Goal: Information Seeking & Learning: Learn about a topic

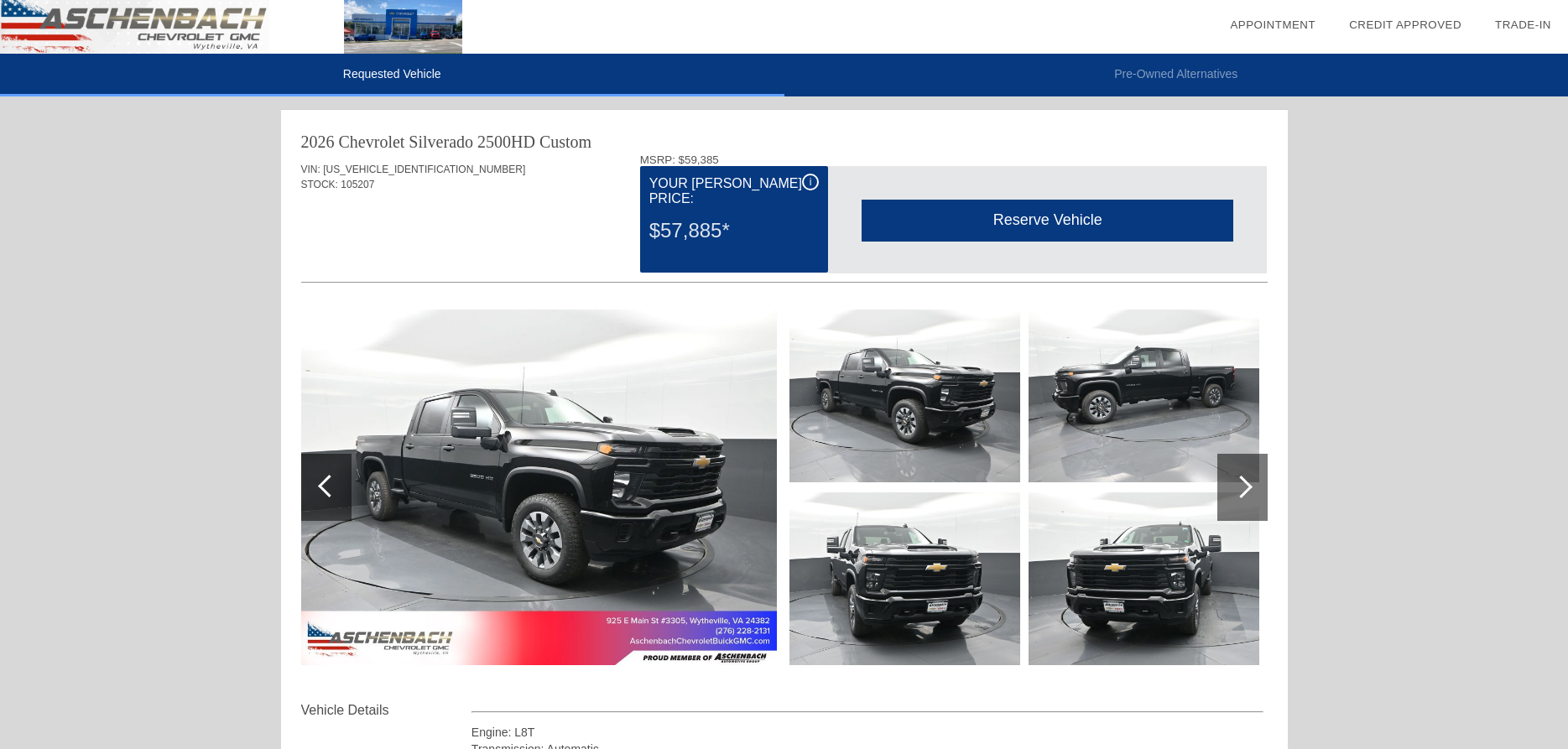
click at [710, 212] on div "$57,885*" at bounding box center [734, 230] width 169 height 43
click at [393, 162] on div "VIN: [US_VEHICLE_IDENTIFICATION_NUMBER] STOCK: 105207" at bounding box center [784, 193] width 967 height 79
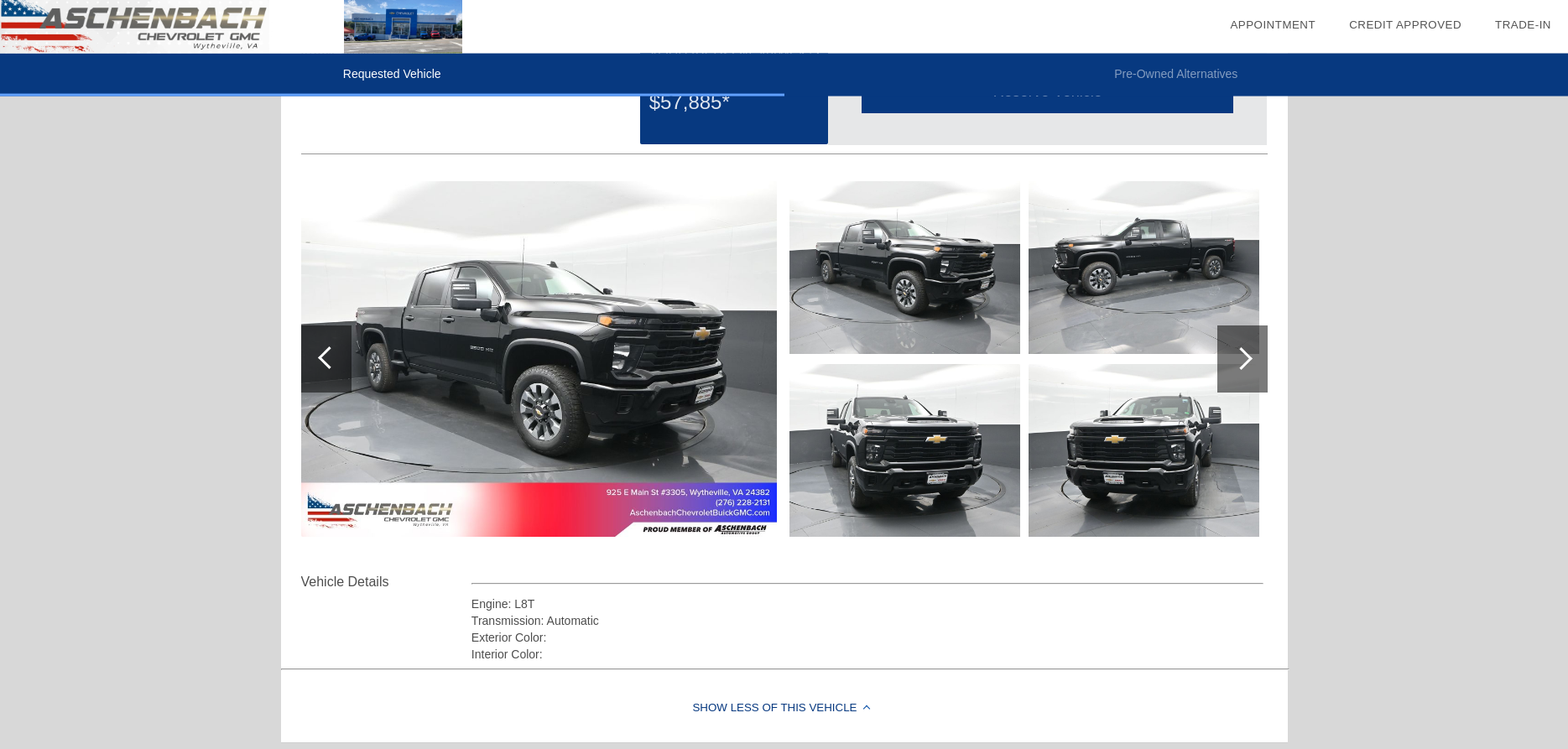
scroll to position [84, 0]
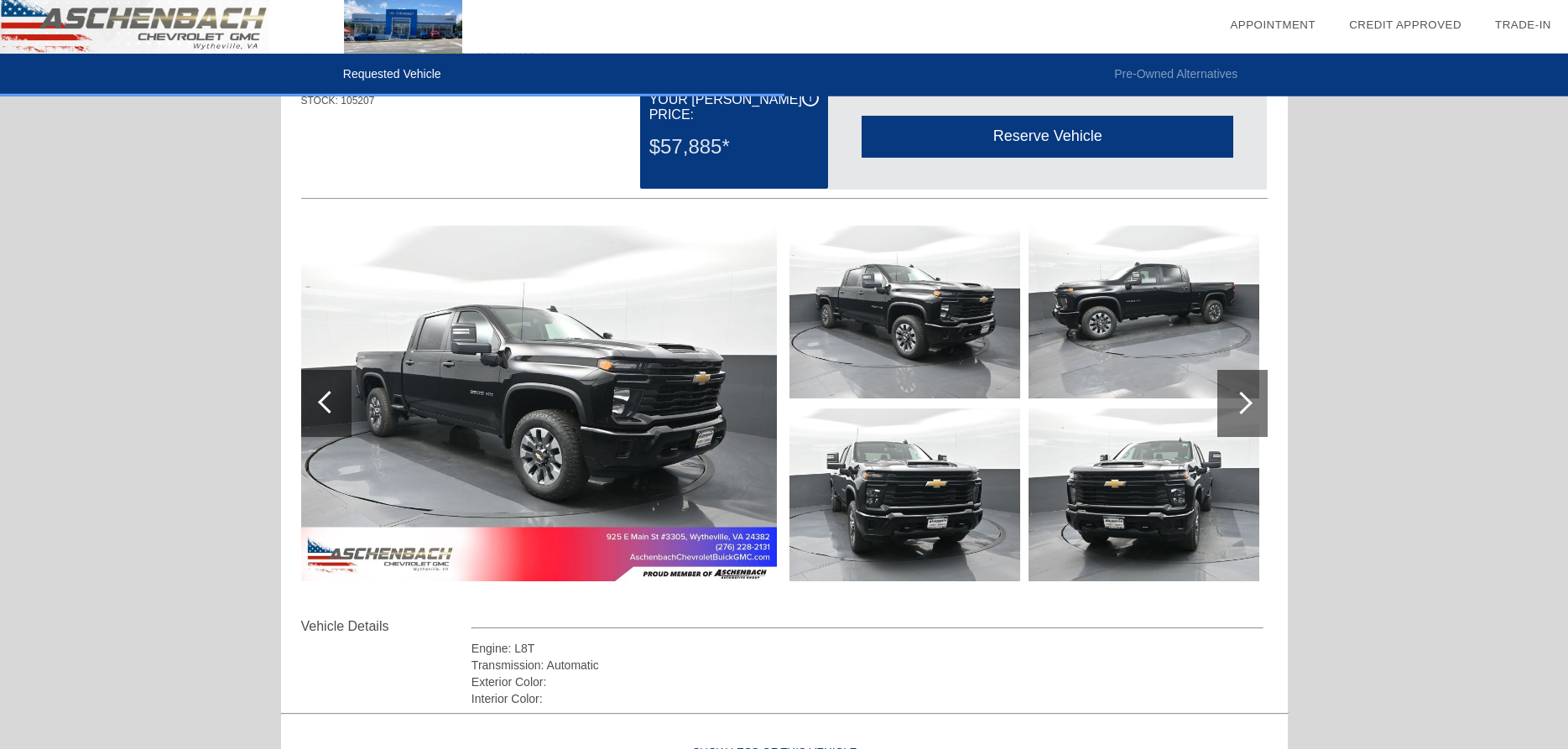
click at [1250, 400] on div at bounding box center [1242, 404] width 23 height 23
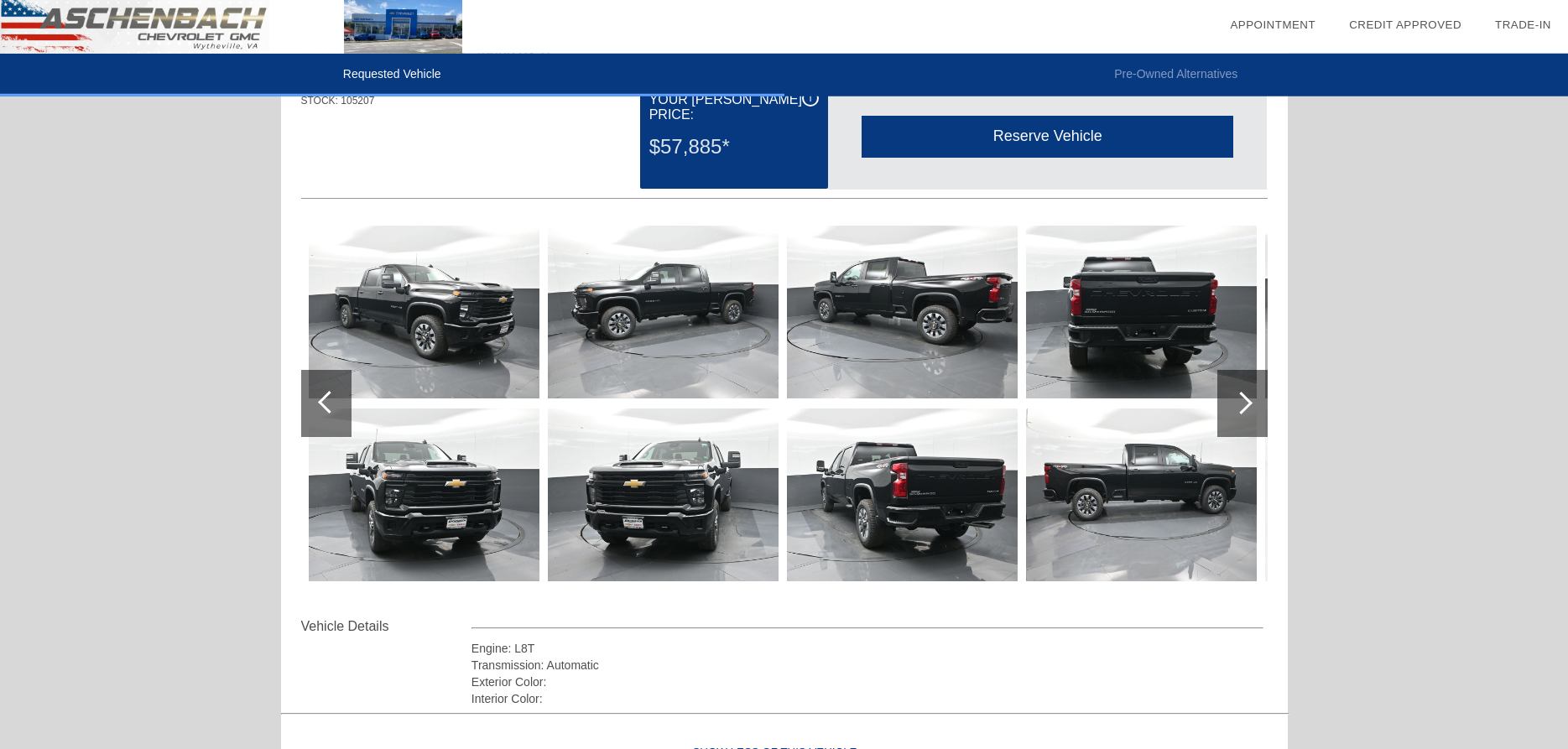
click at [1251, 399] on div at bounding box center [1243, 404] width 50 height 67
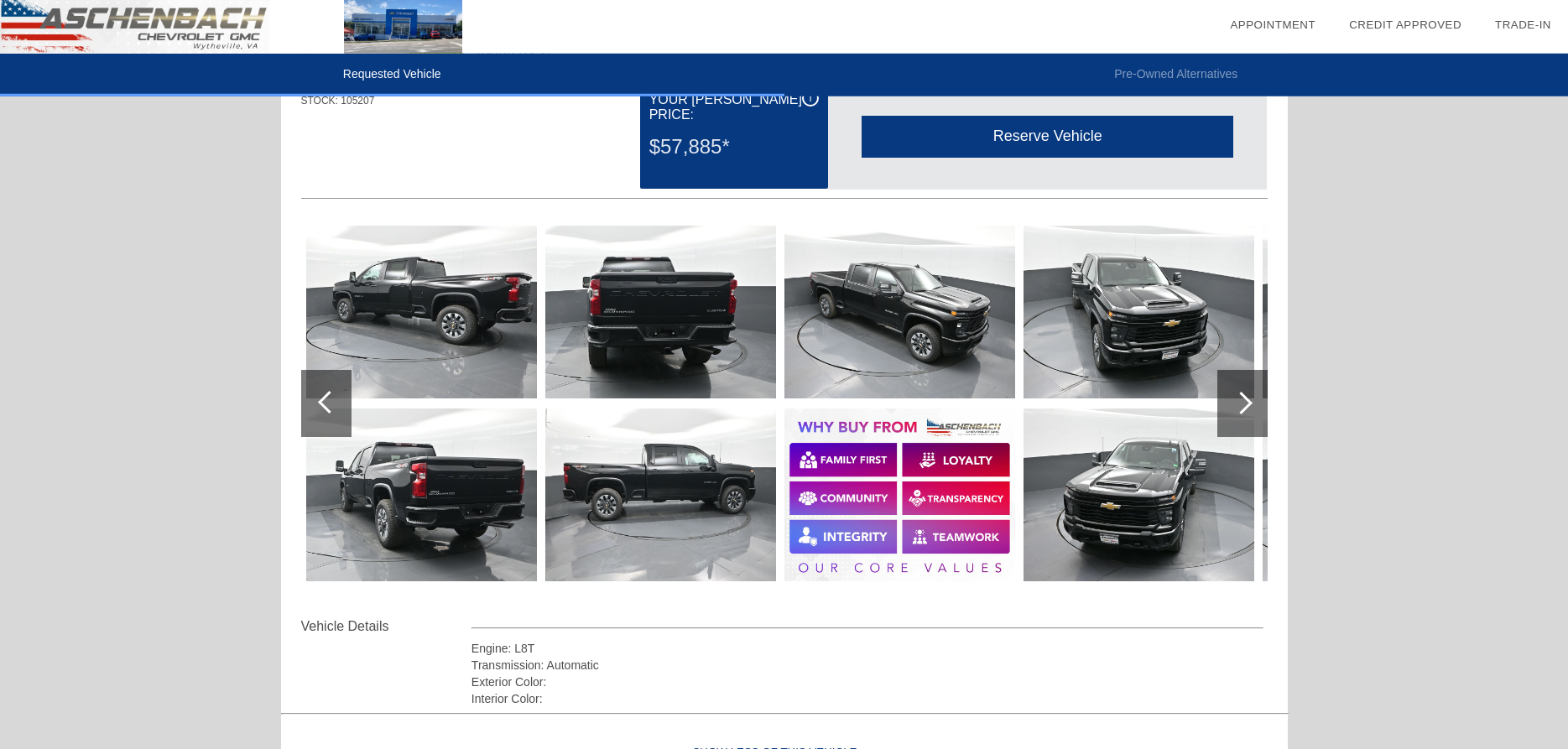
click at [1251, 399] on div at bounding box center [1243, 404] width 50 height 67
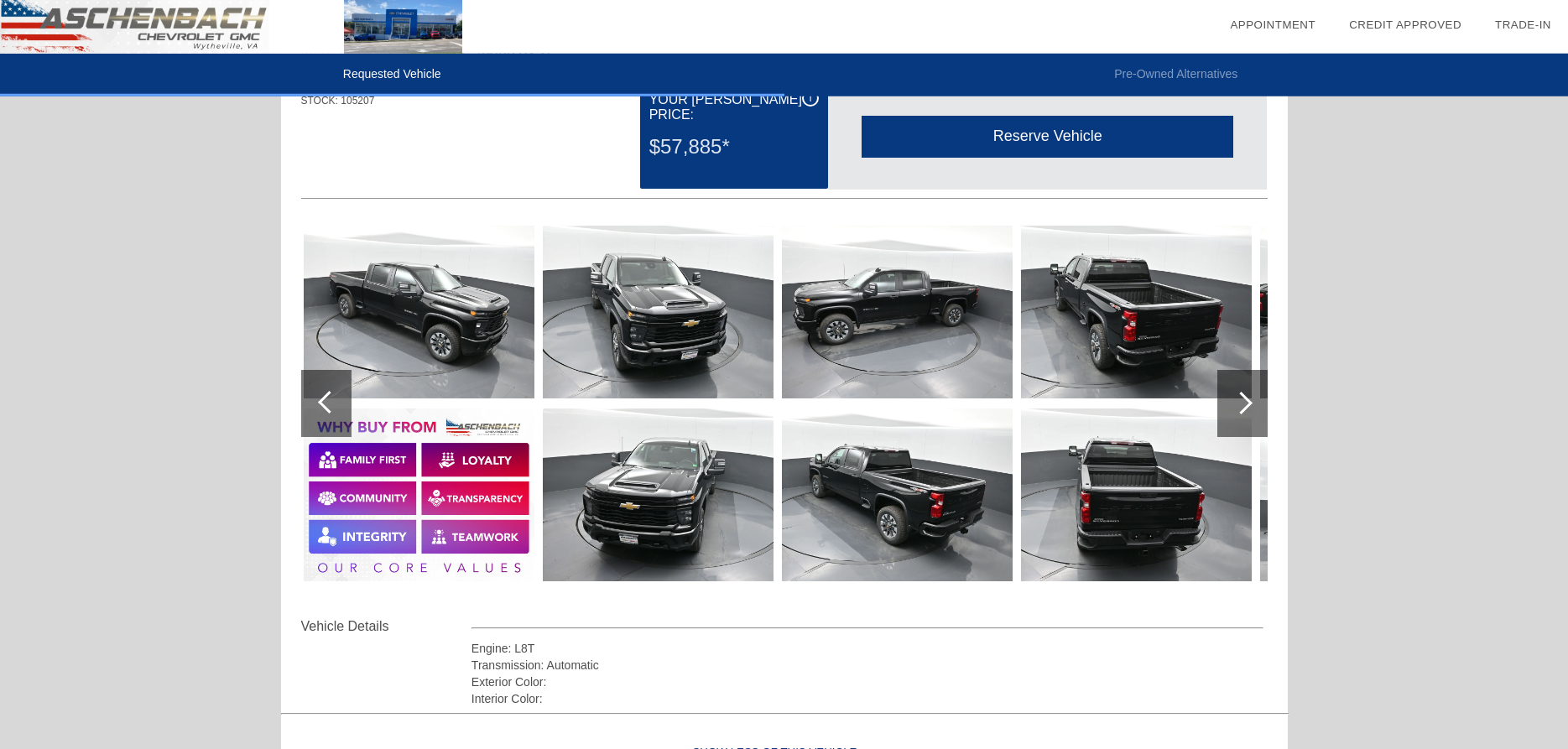
click at [1251, 399] on div at bounding box center [1243, 404] width 50 height 67
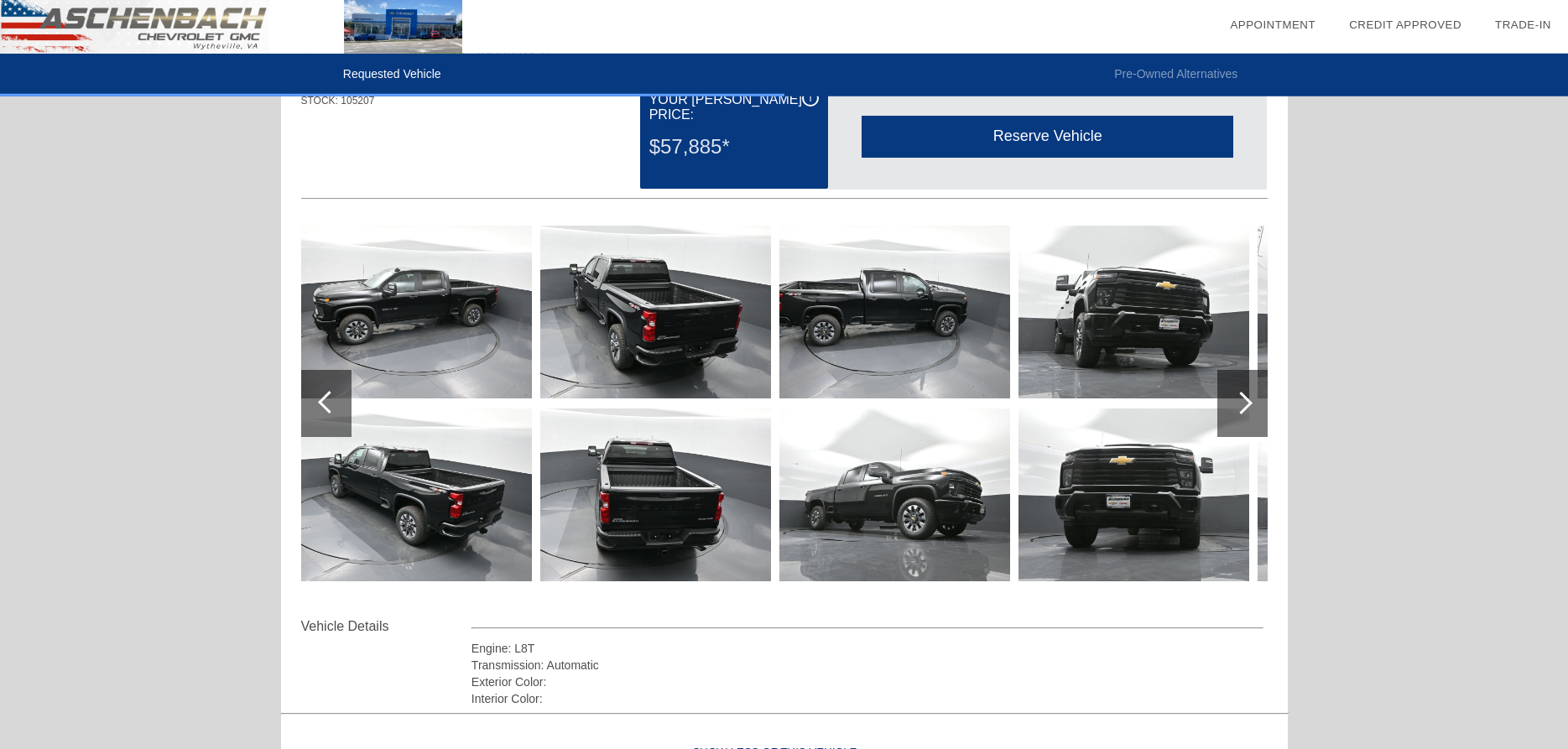
click at [1251, 399] on div at bounding box center [1243, 404] width 50 height 67
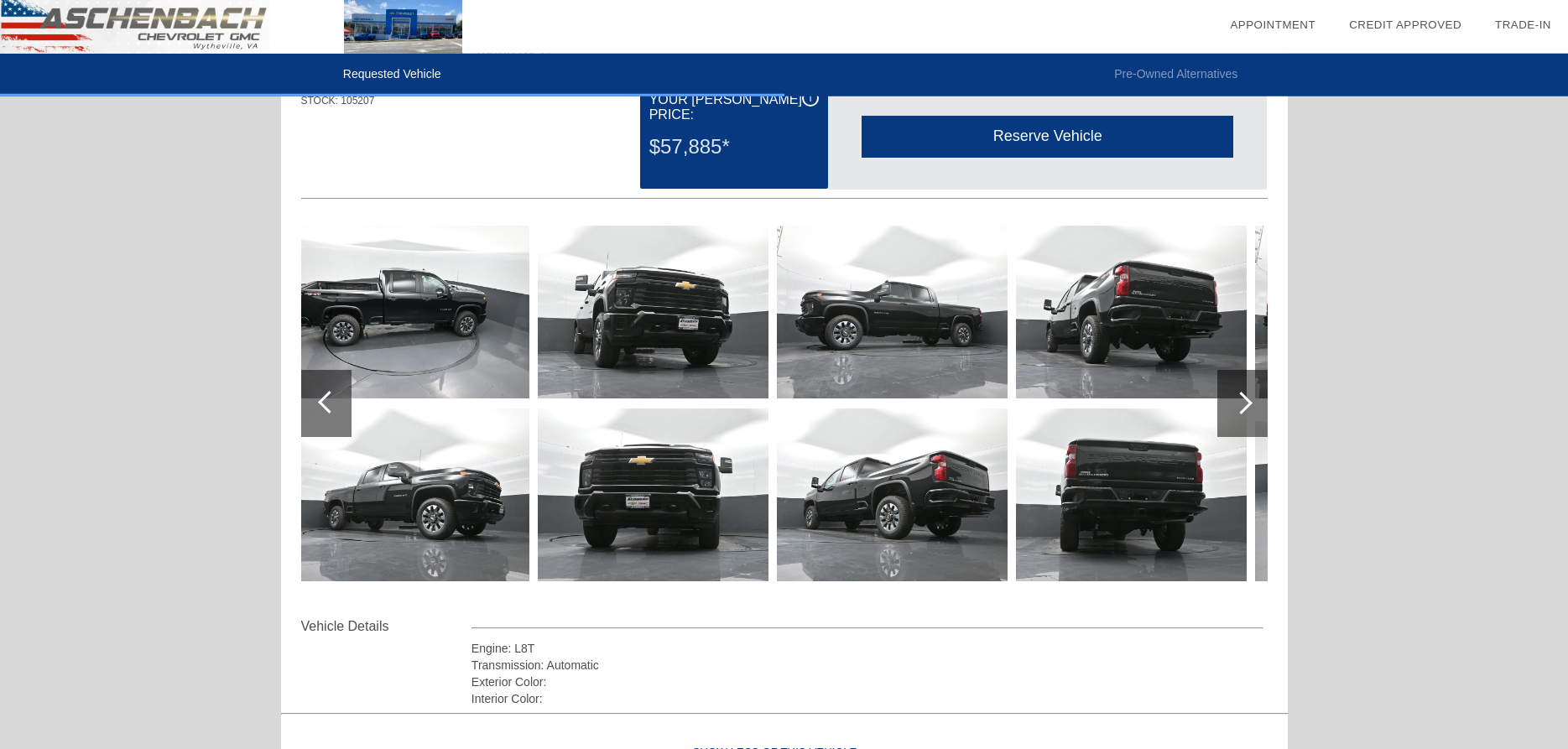
click at [440, 334] on img at bounding box center [414, 312] width 231 height 173
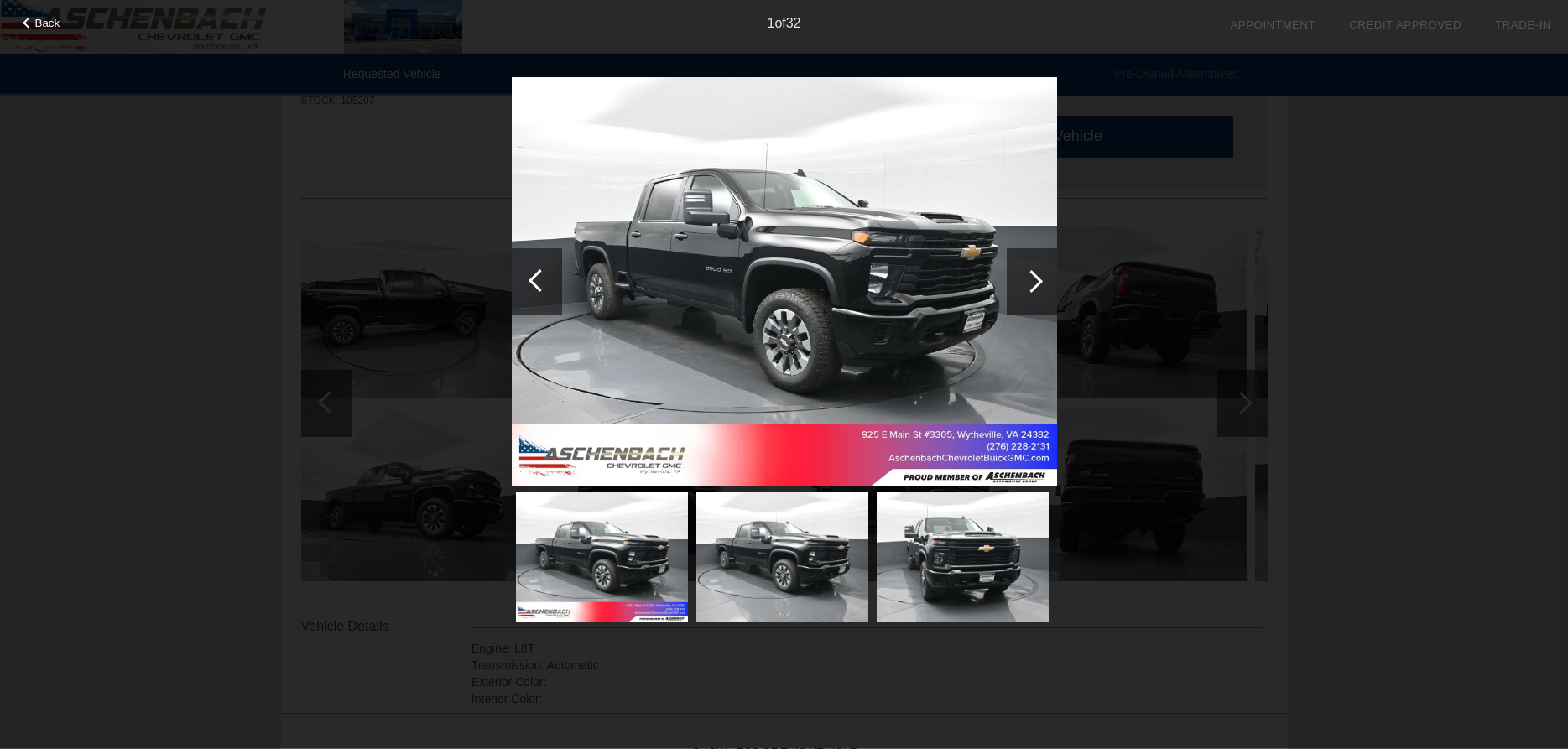
click at [1036, 283] on div at bounding box center [1032, 282] width 23 height 23
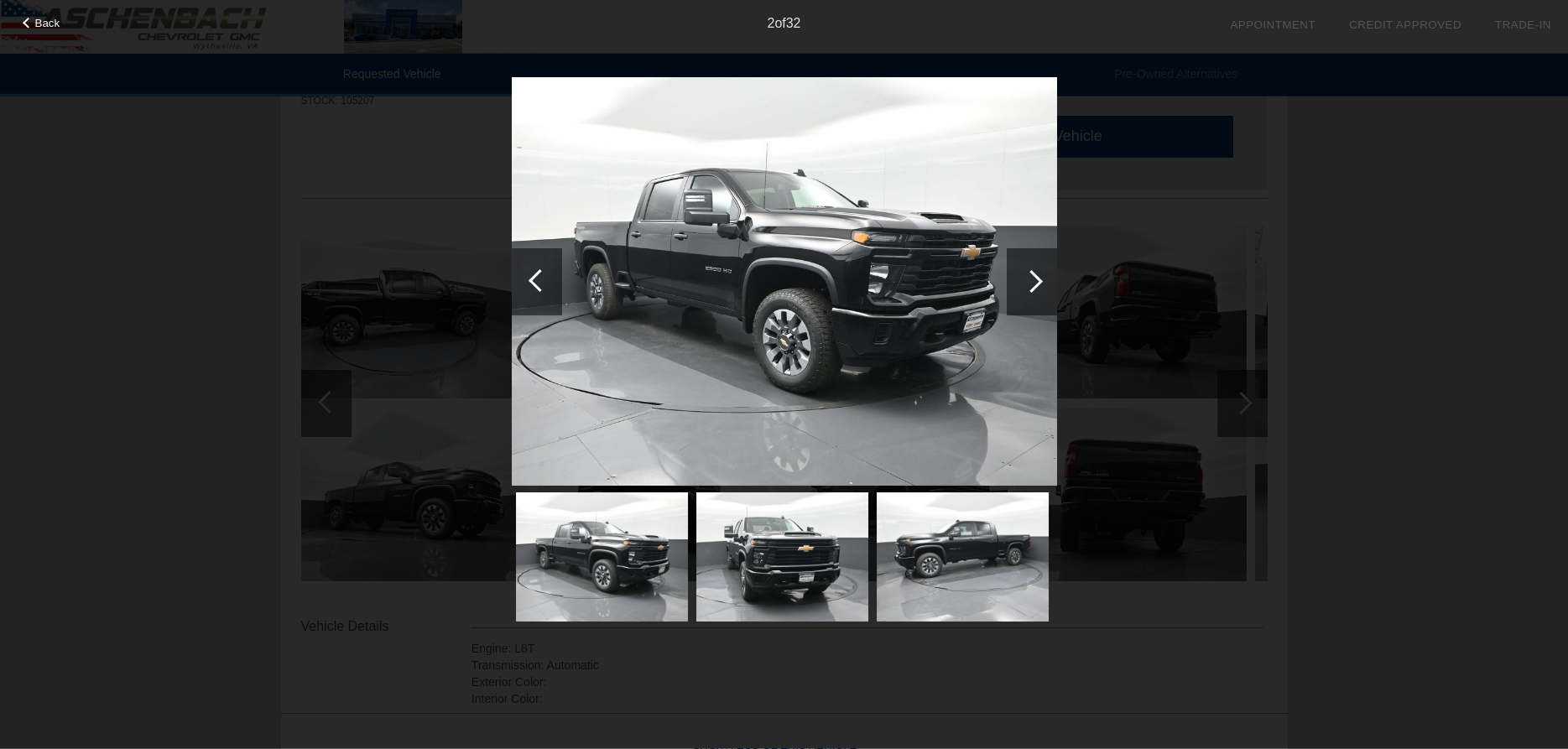
click at [1036, 283] on div at bounding box center [1032, 282] width 23 height 23
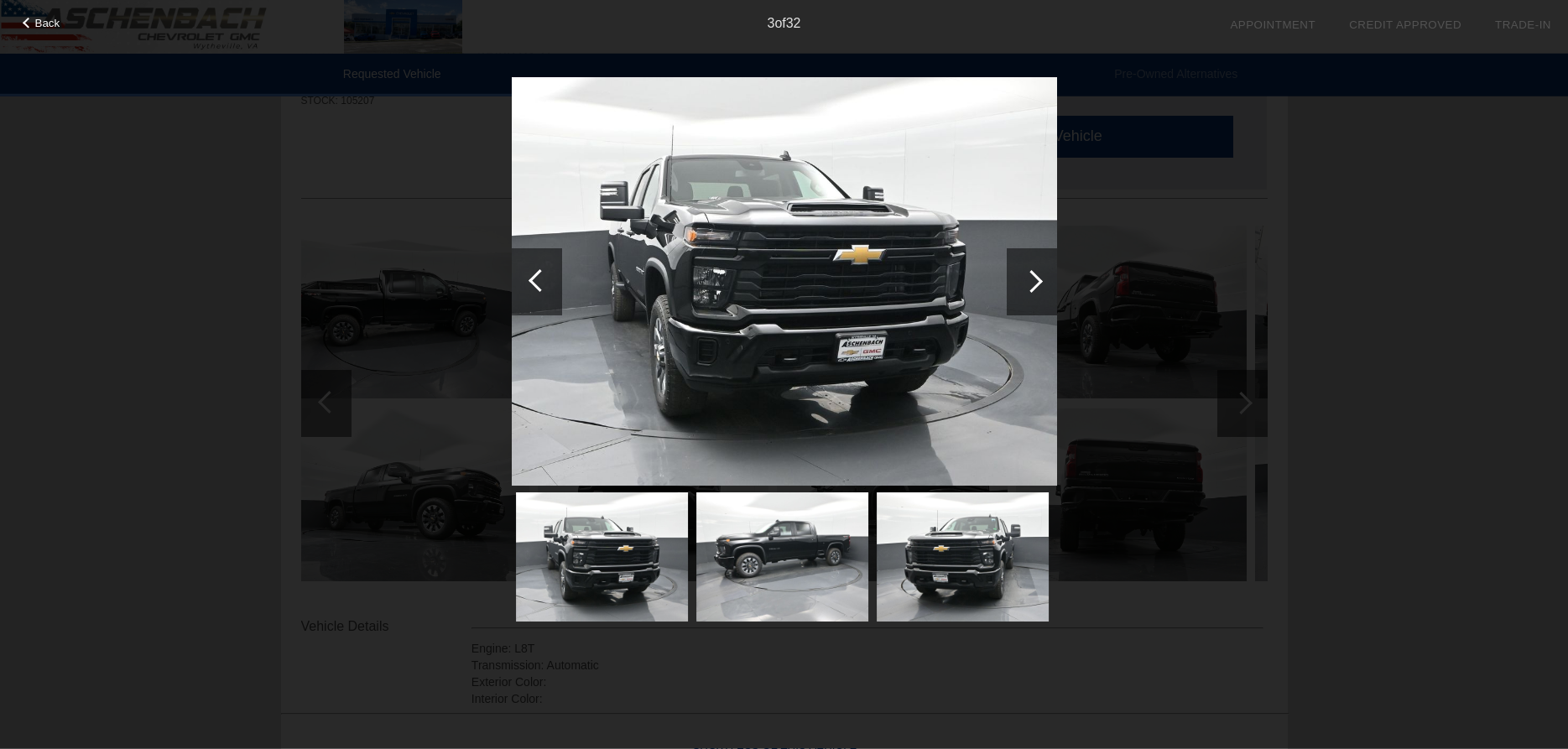
click at [1036, 283] on div at bounding box center [1032, 282] width 23 height 23
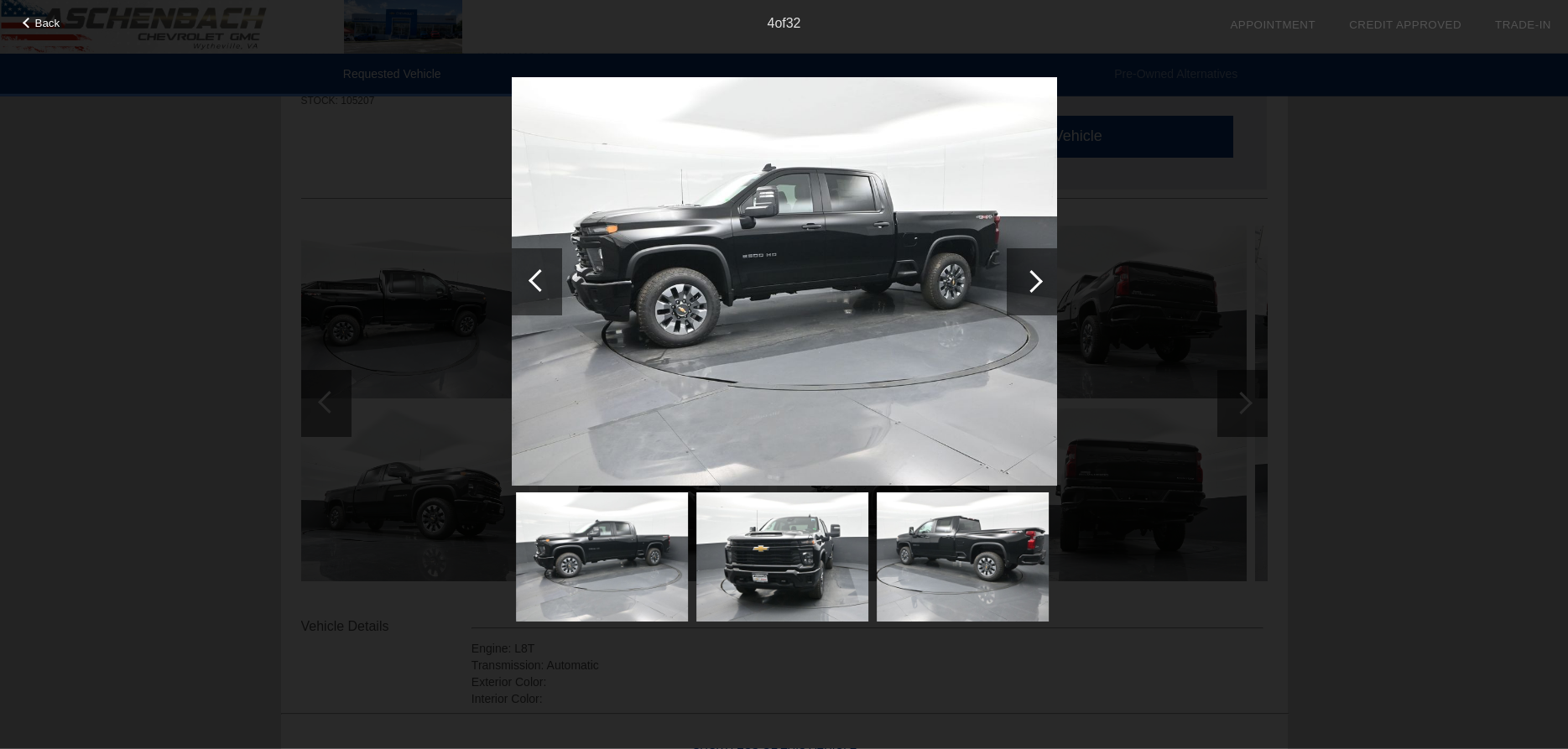
click at [1036, 283] on div at bounding box center [1032, 282] width 23 height 23
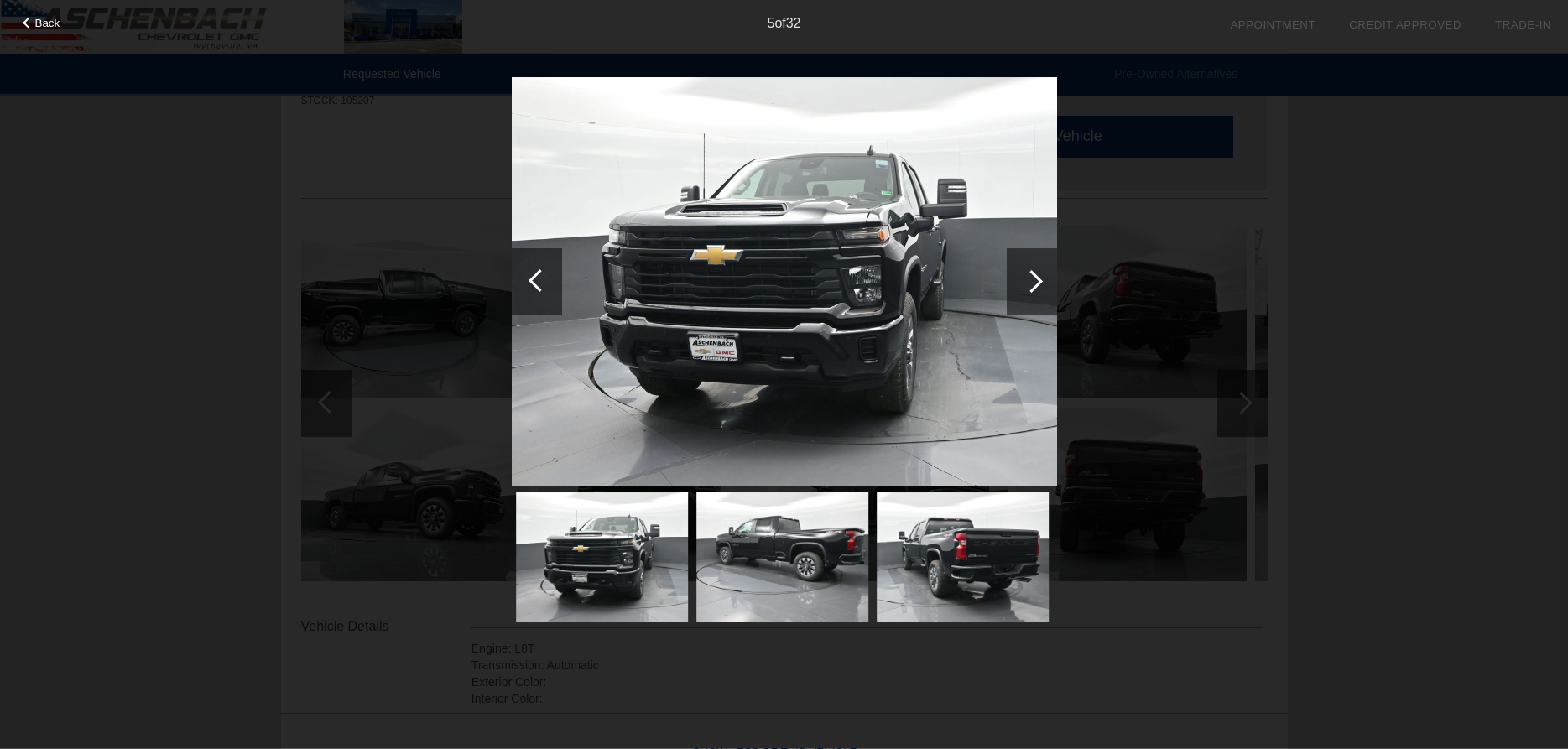
click at [1036, 283] on div at bounding box center [1032, 282] width 23 height 23
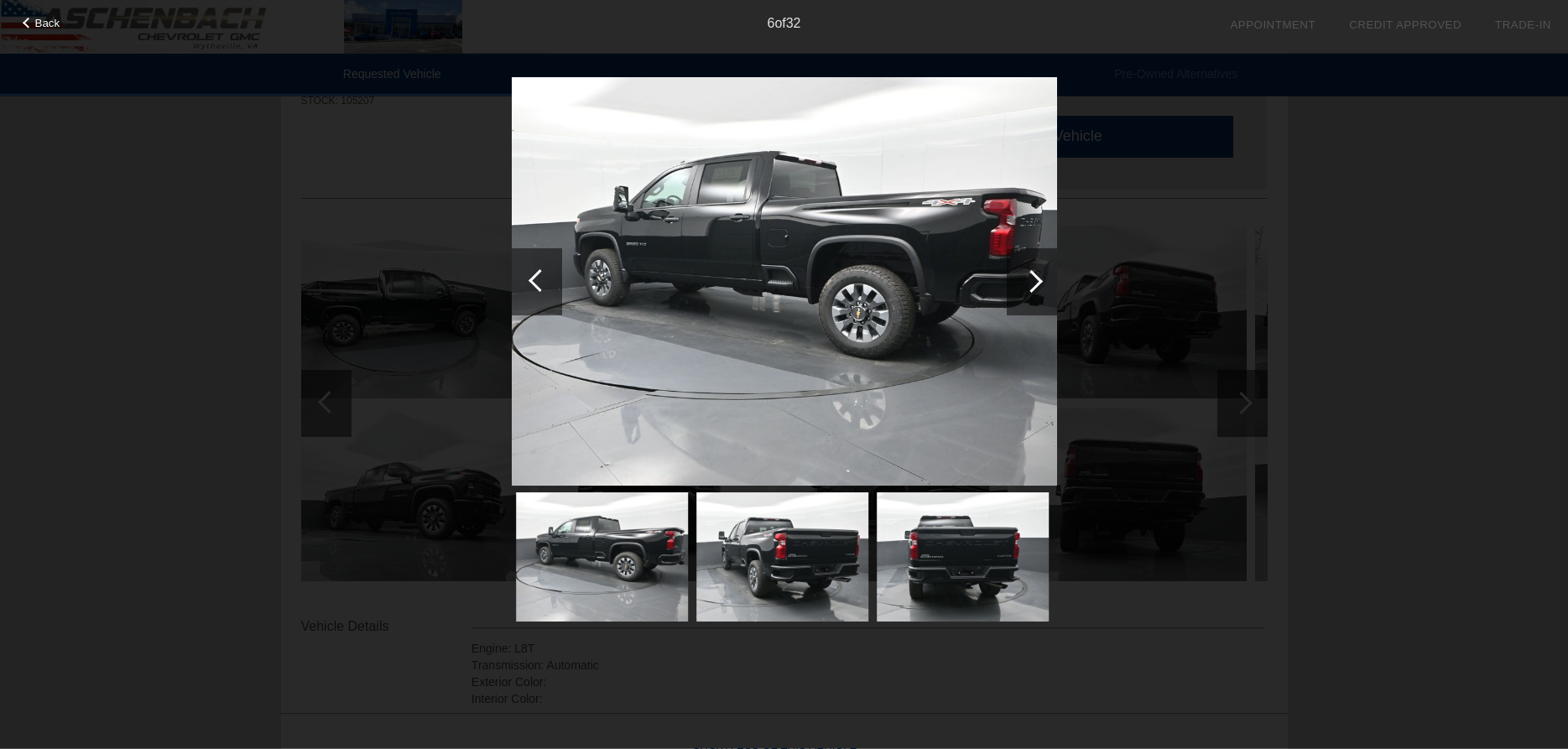
click at [1036, 283] on div at bounding box center [1032, 282] width 23 height 23
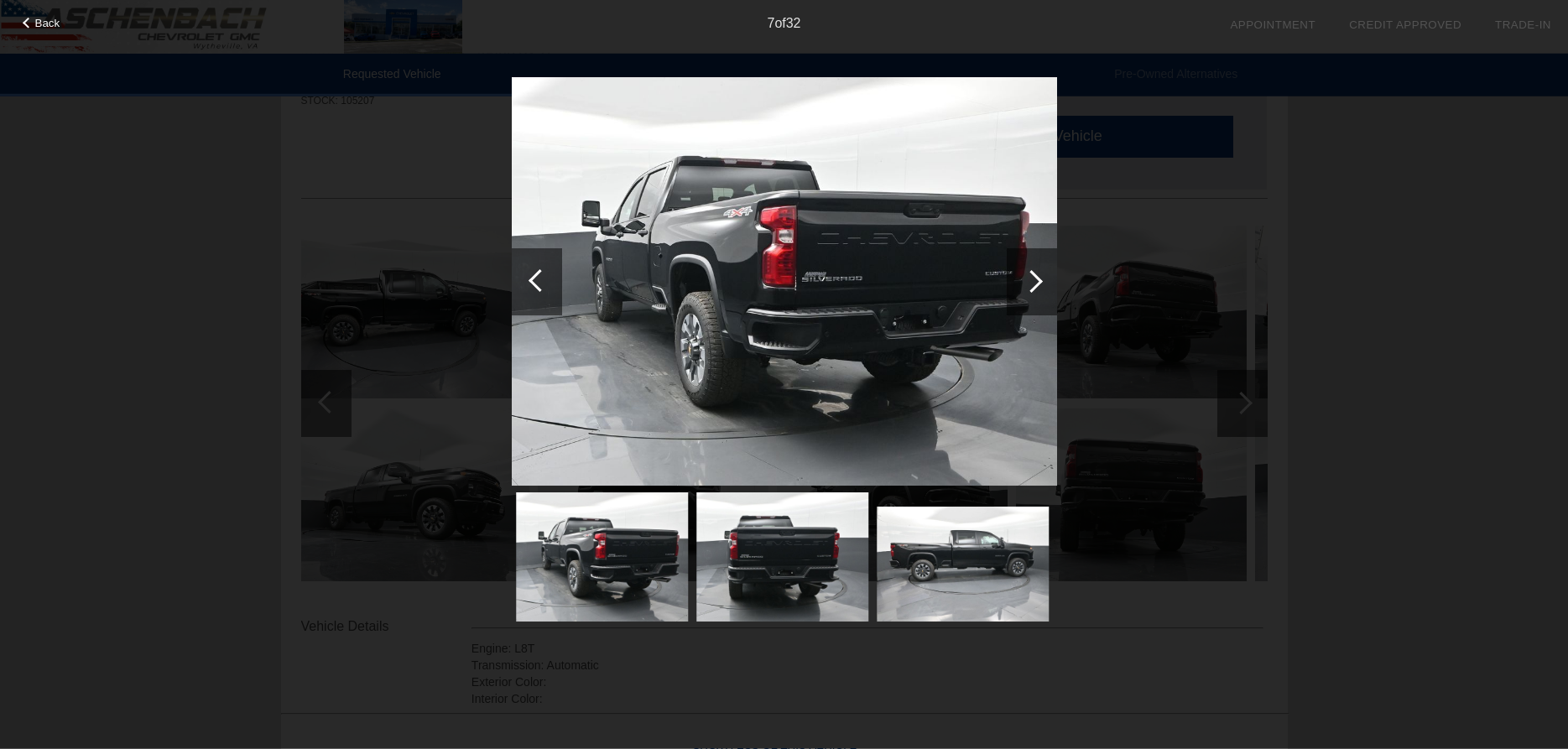
click at [1036, 283] on div at bounding box center [1032, 282] width 23 height 23
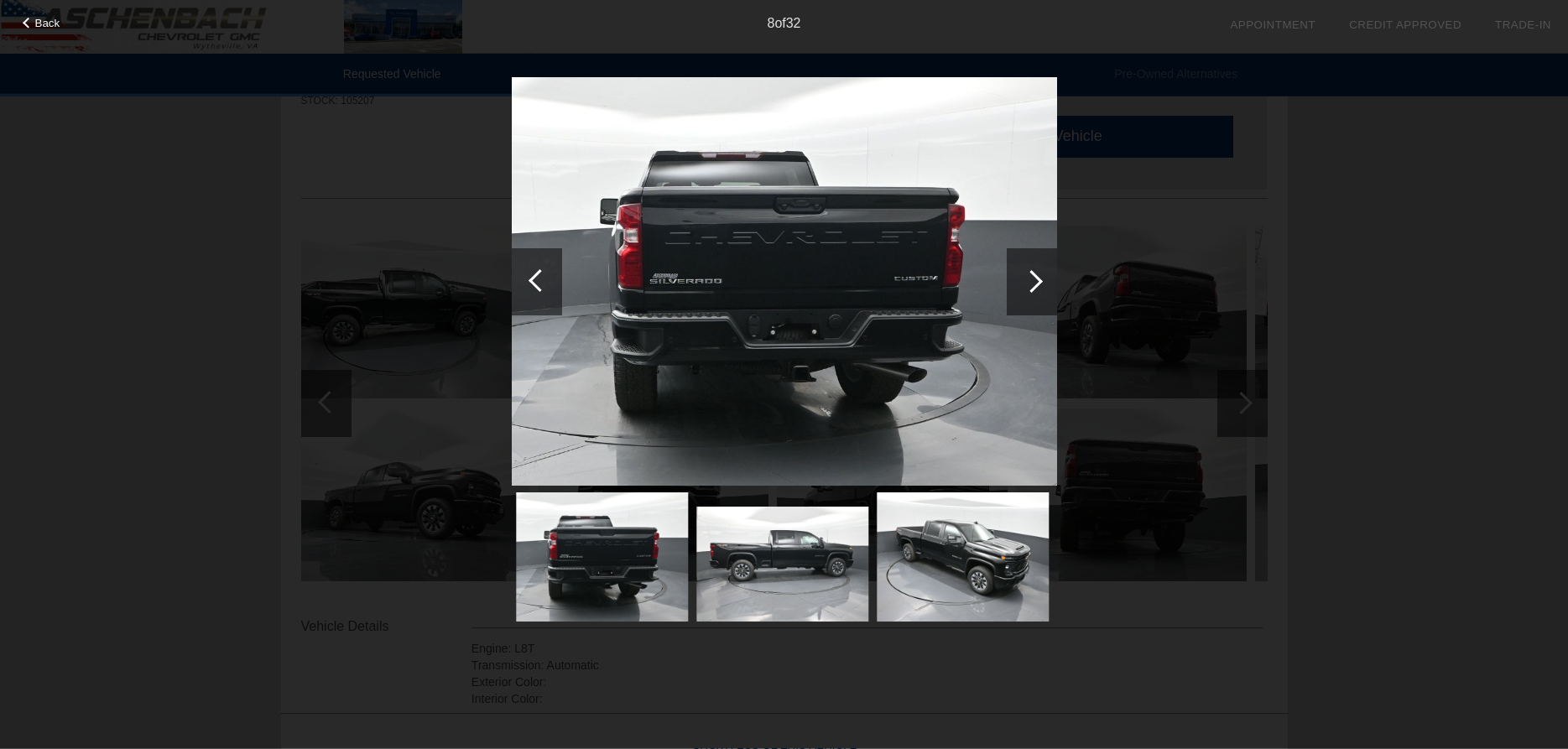
click at [1036, 283] on div at bounding box center [1032, 282] width 23 height 23
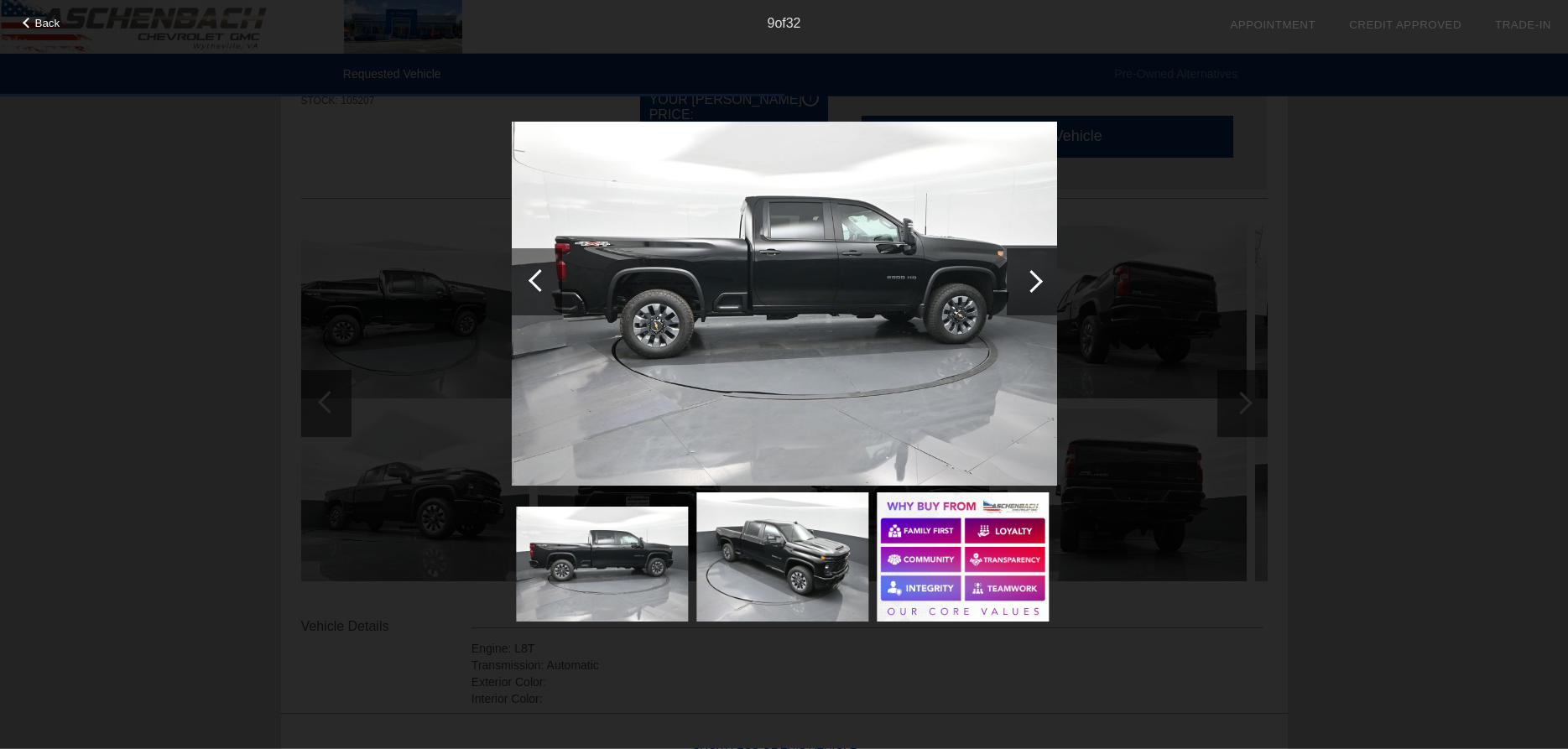
click at [1036, 283] on div at bounding box center [1032, 282] width 23 height 23
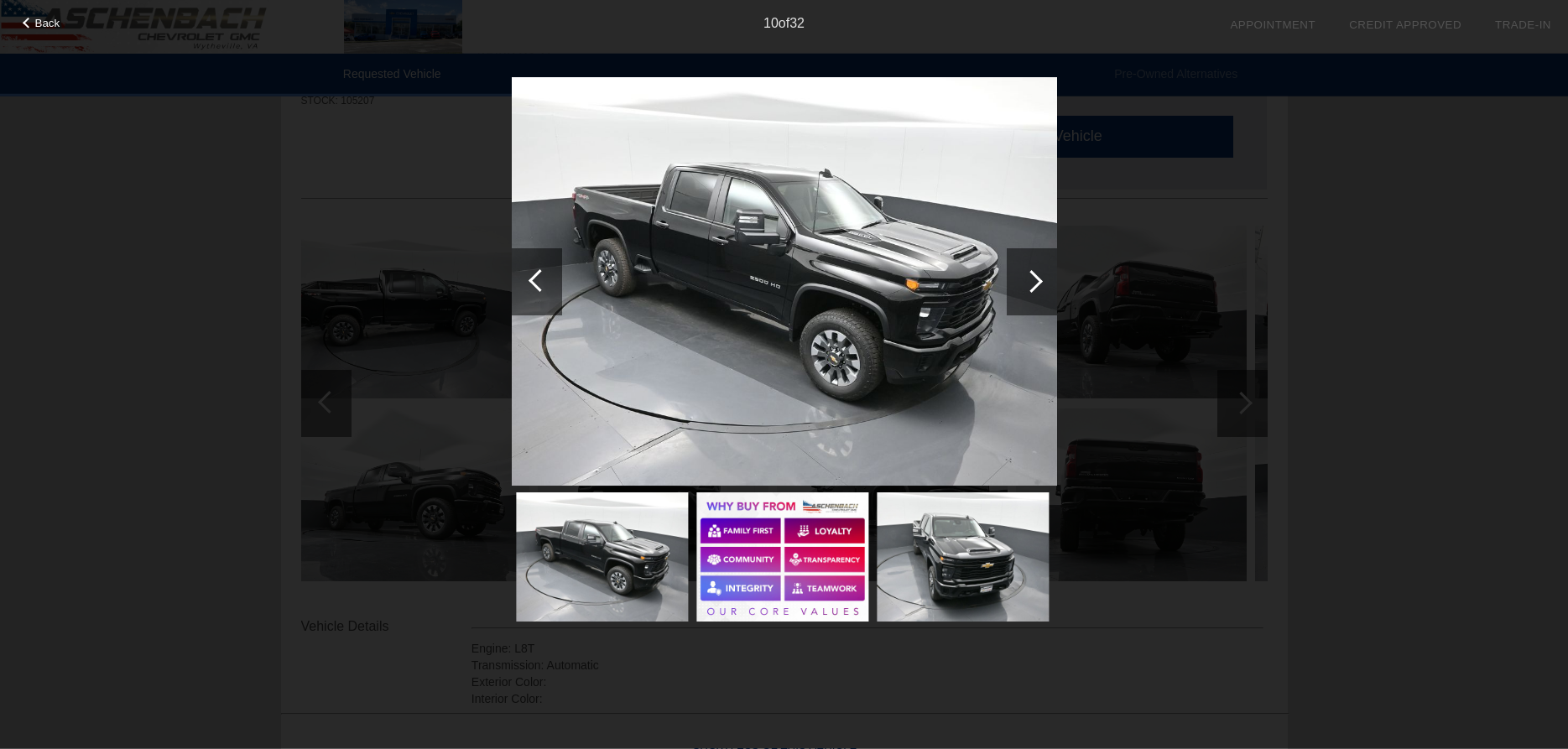
click at [1036, 283] on div at bounding box center [1032, 282] width 23 height 23
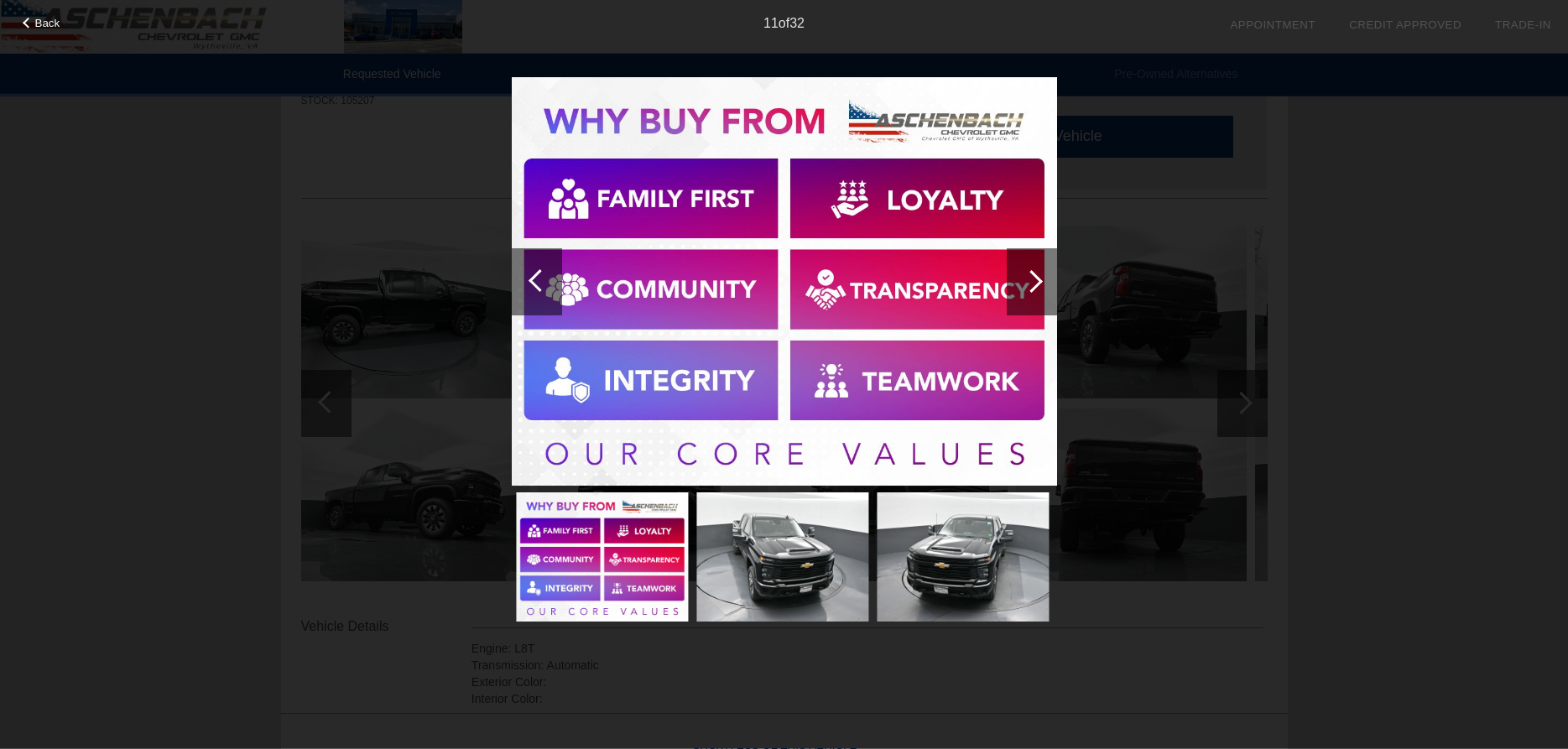
click at [1036, 283] on div at bounding box center [1032, 282] width 23 height 23
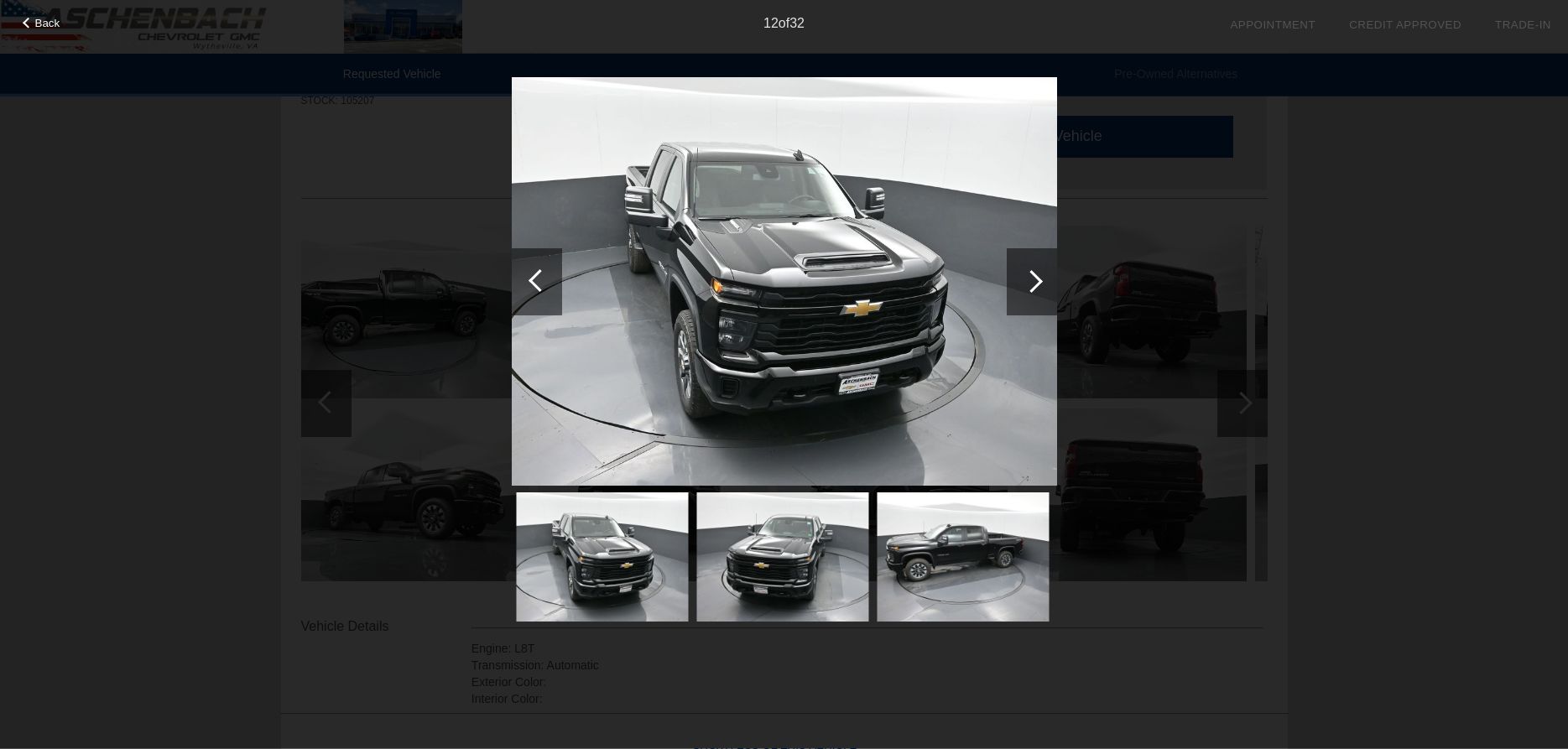
click at [1036, 283] on div at bounding box center [1032, 282] width 23 height 23
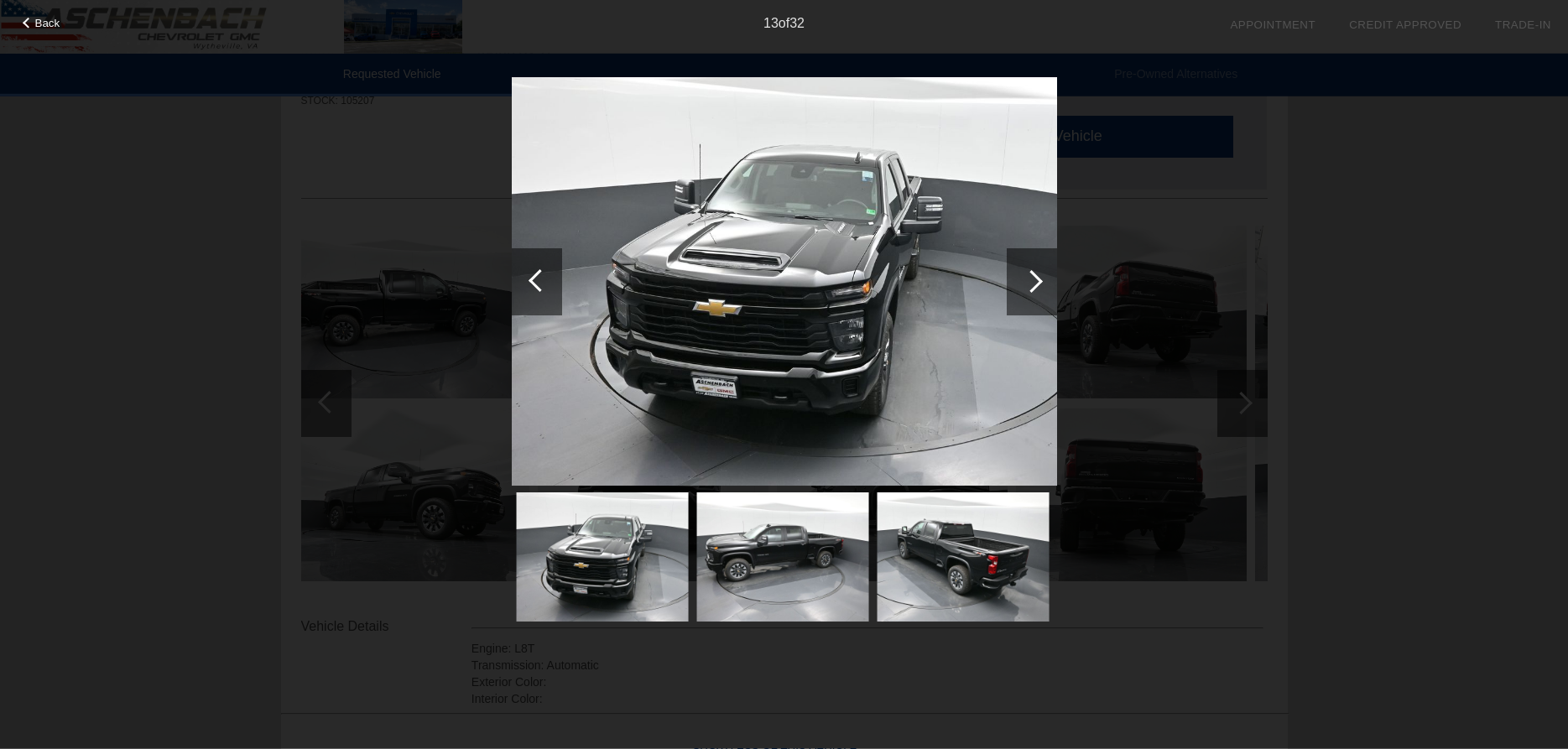
click at [551, 280] on div at bounding box center [536, 282] width 50 height 67
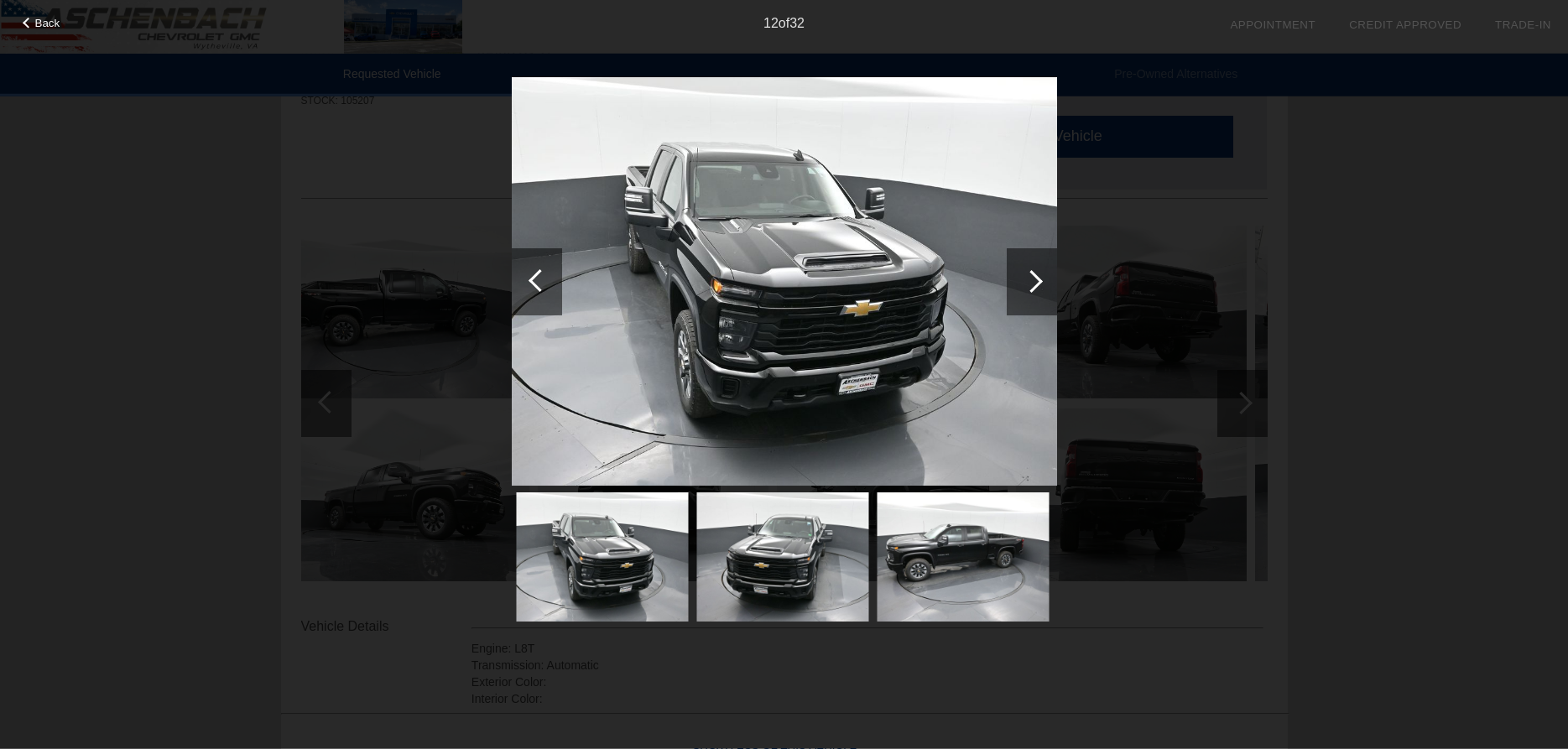
click at [551, 280] on div at bounding box center [536, 282] width 50 height 67
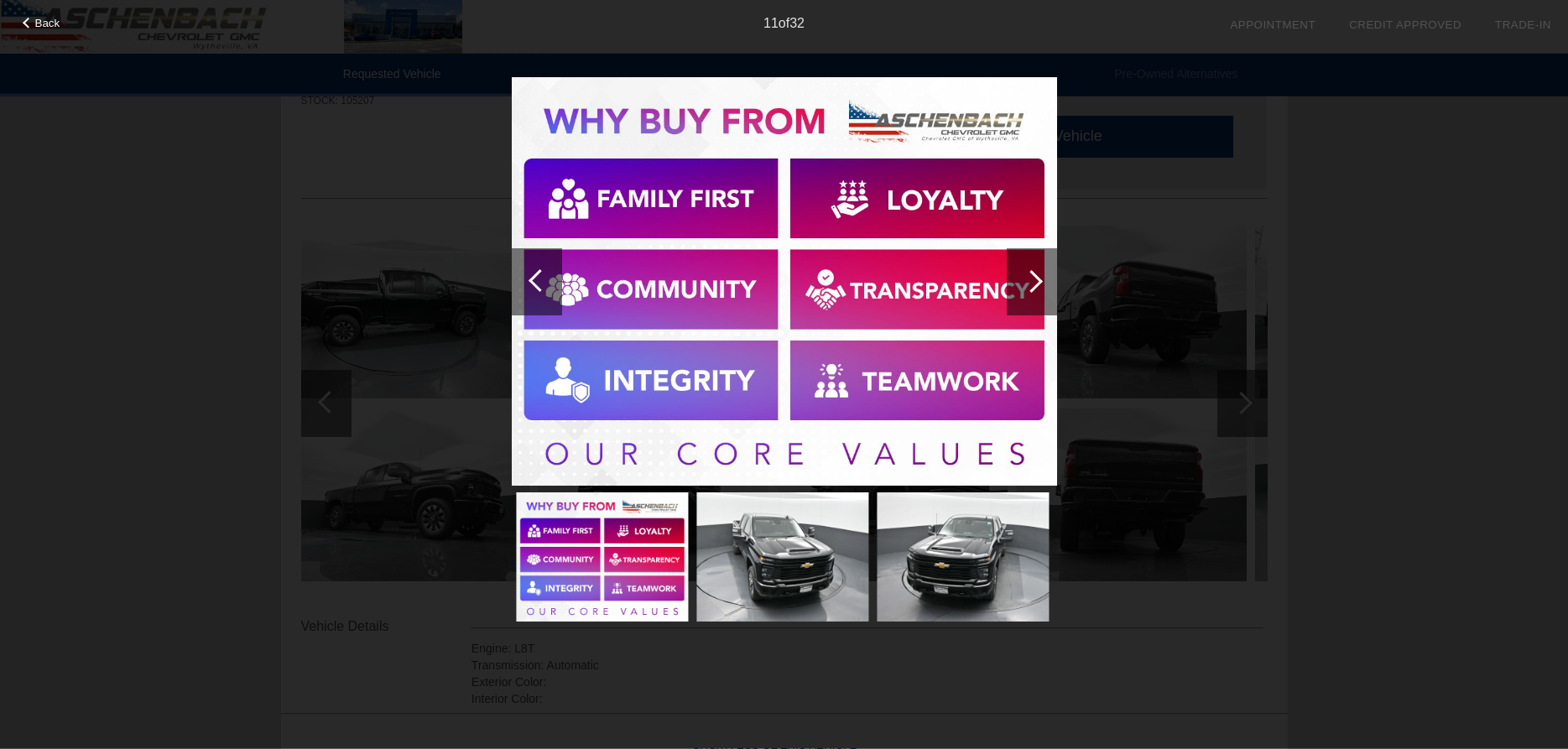
click at [1026, 281] on div at bounding box center [1032, 282] width 23 height 23
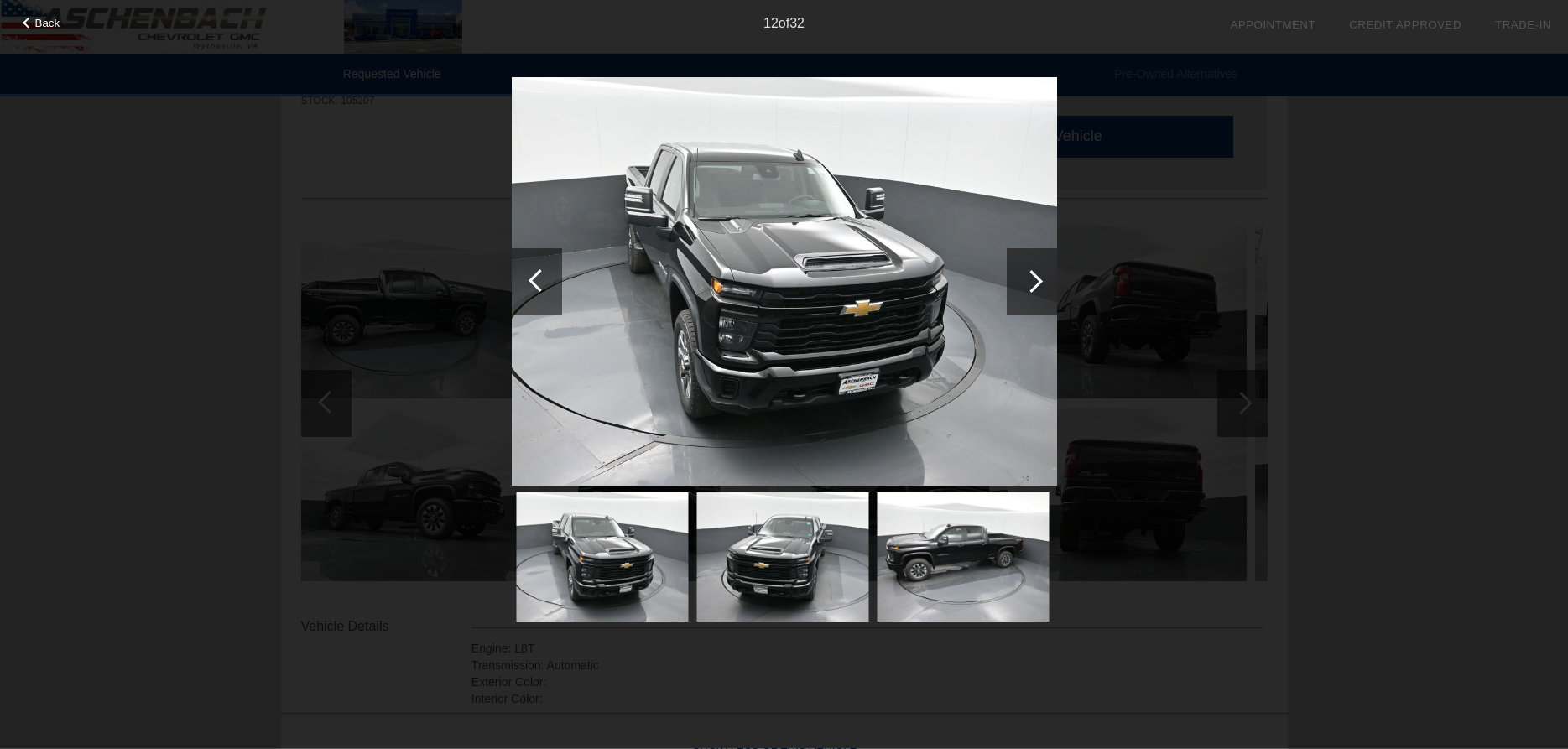
click at [1026, 281] on div at bounding box center [1032, 282] width 23 height 23
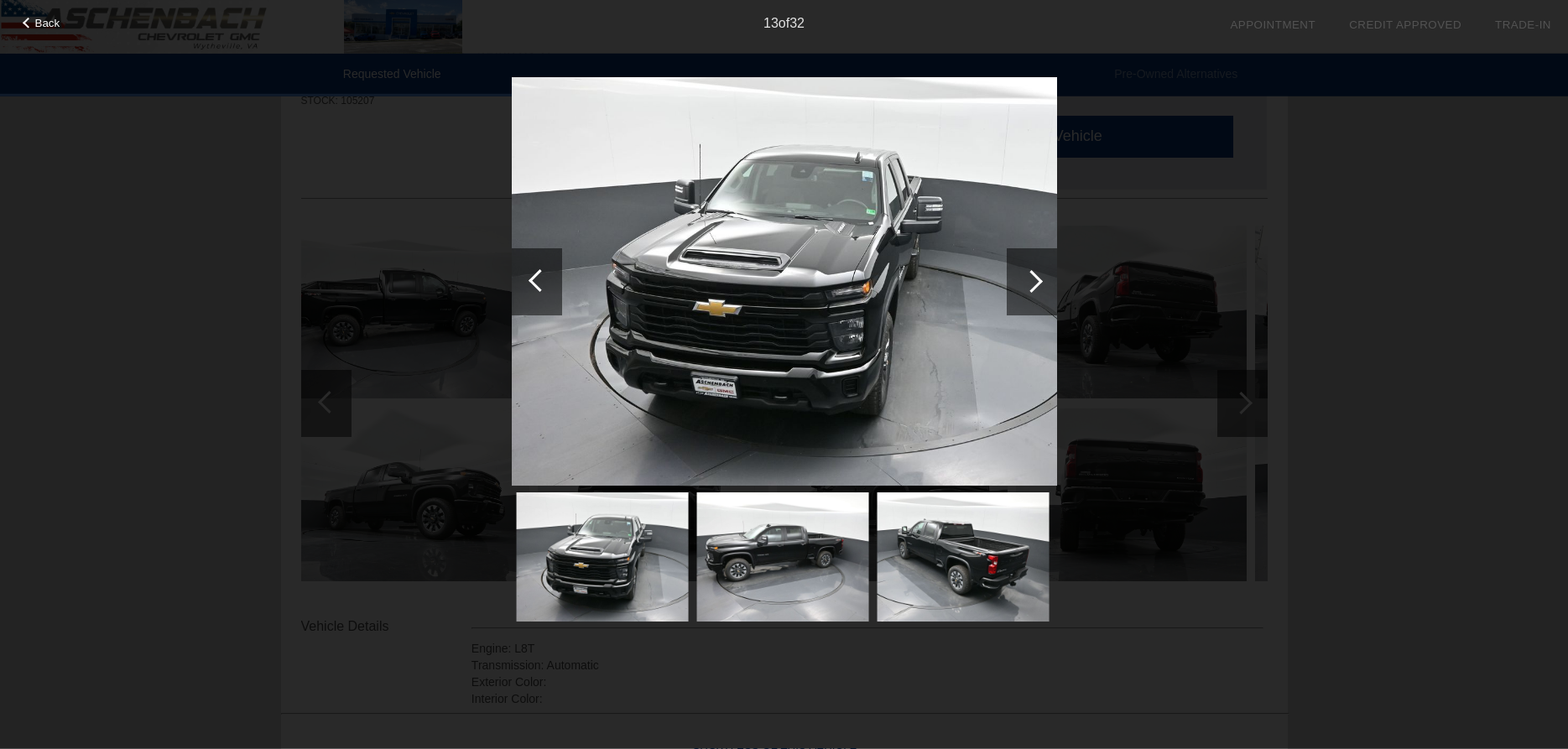
click at [1026, 281] on div at bounding box center [1032, 282] width 23 height 23
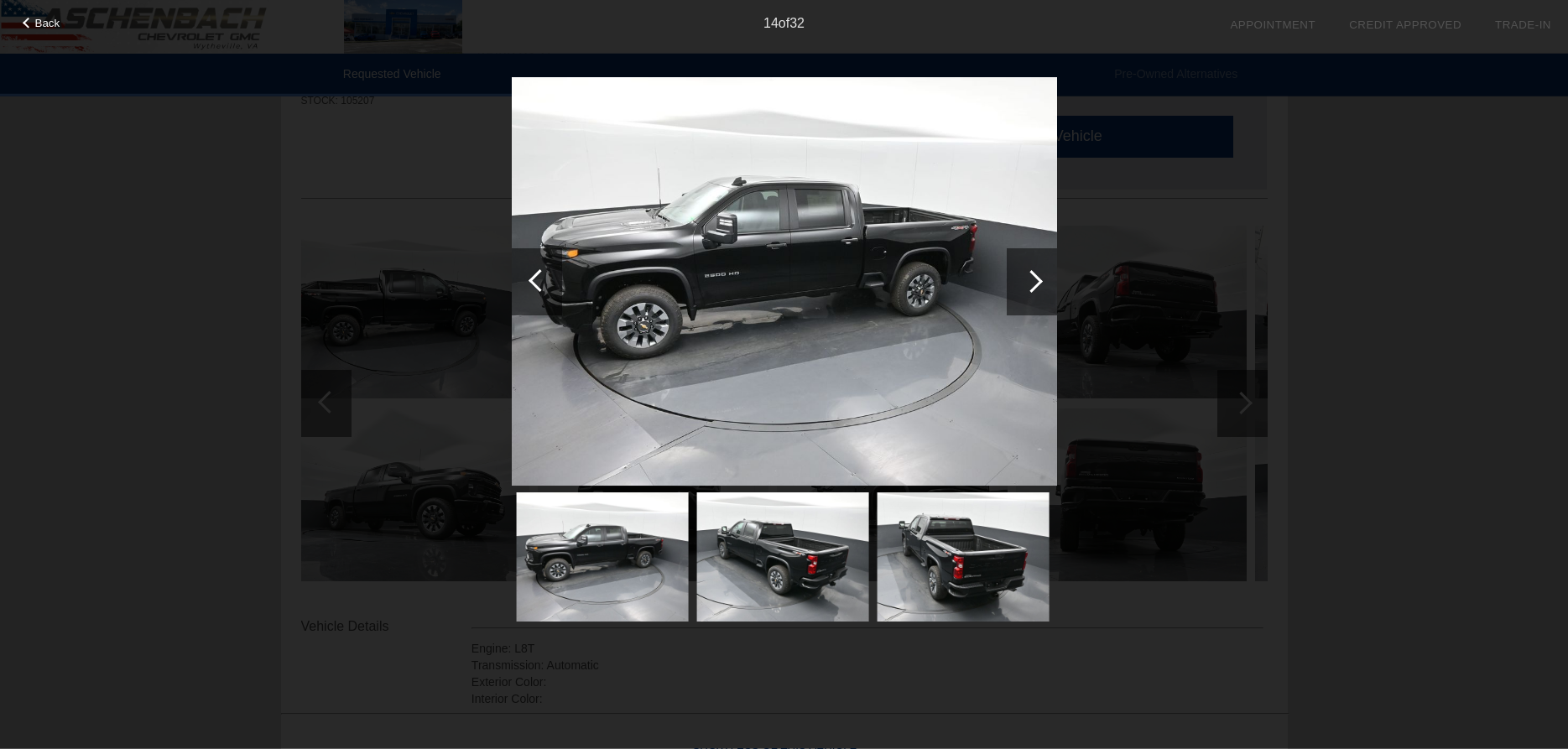
click at [1026, 281] on div at bounding box center [1032, 282] width 23 height 23
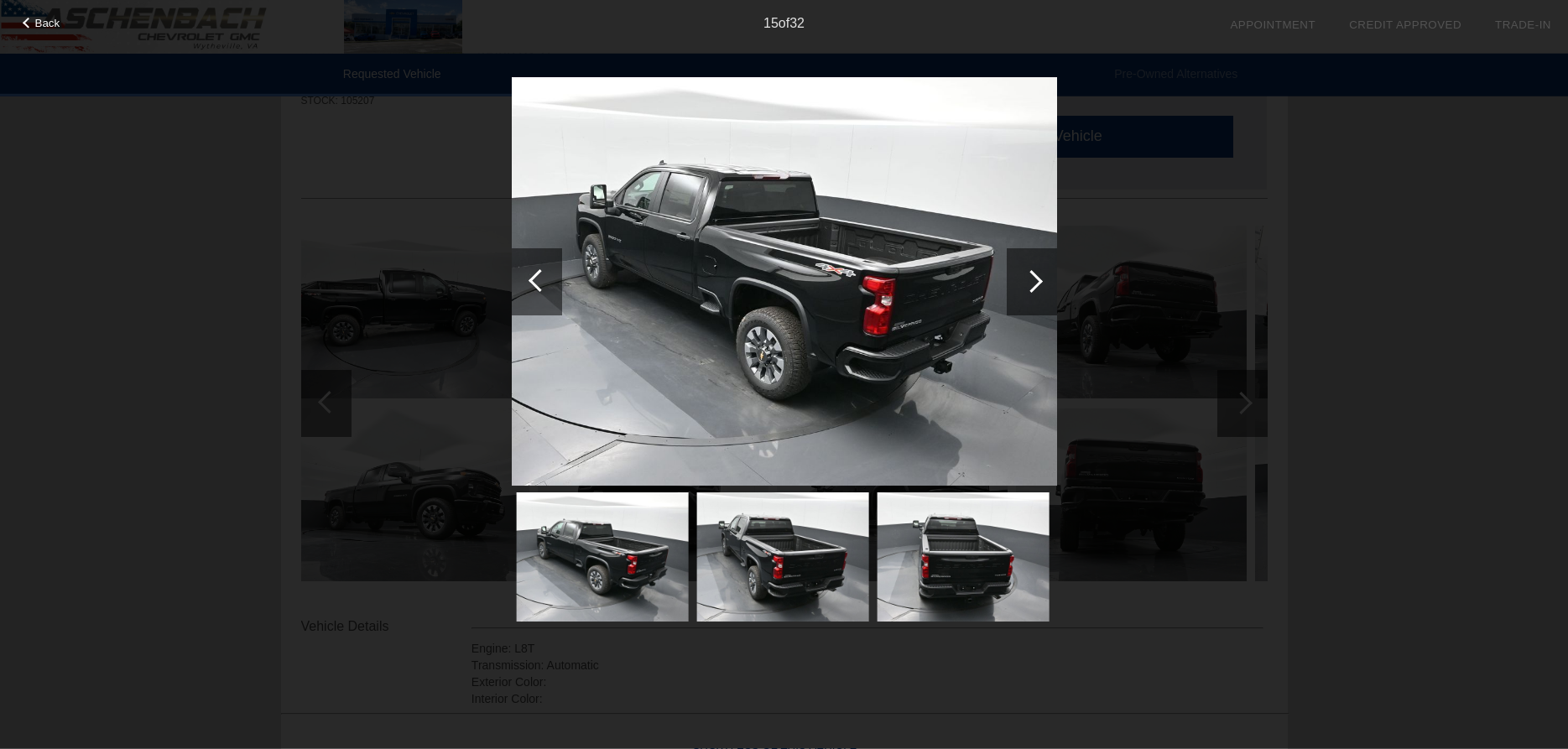
click at [1026, 281] on div at bounding box center [1032, 282] width 23 height 23
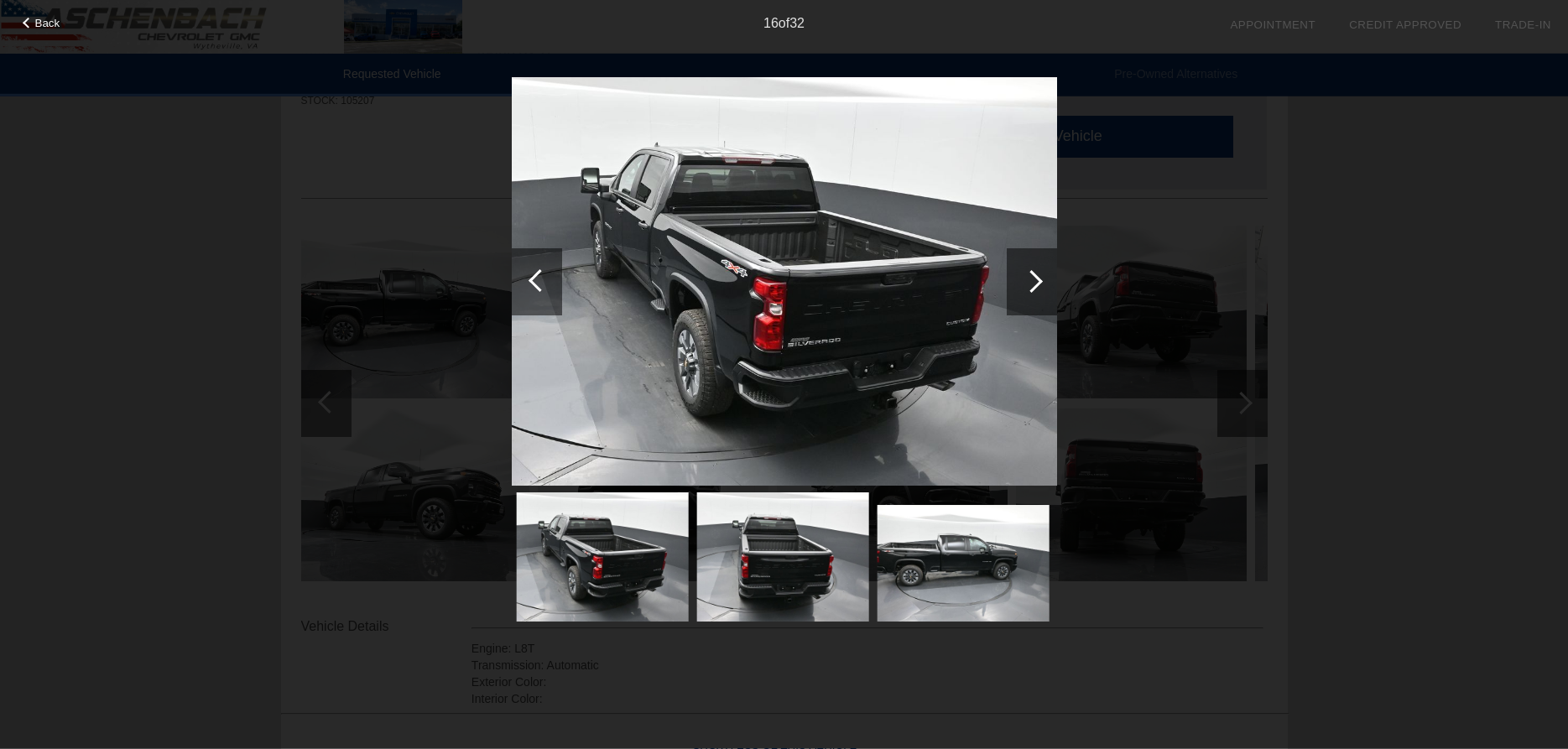
click at [1026, 281] on div at bounding box center [1032, 282] width 23 height 23
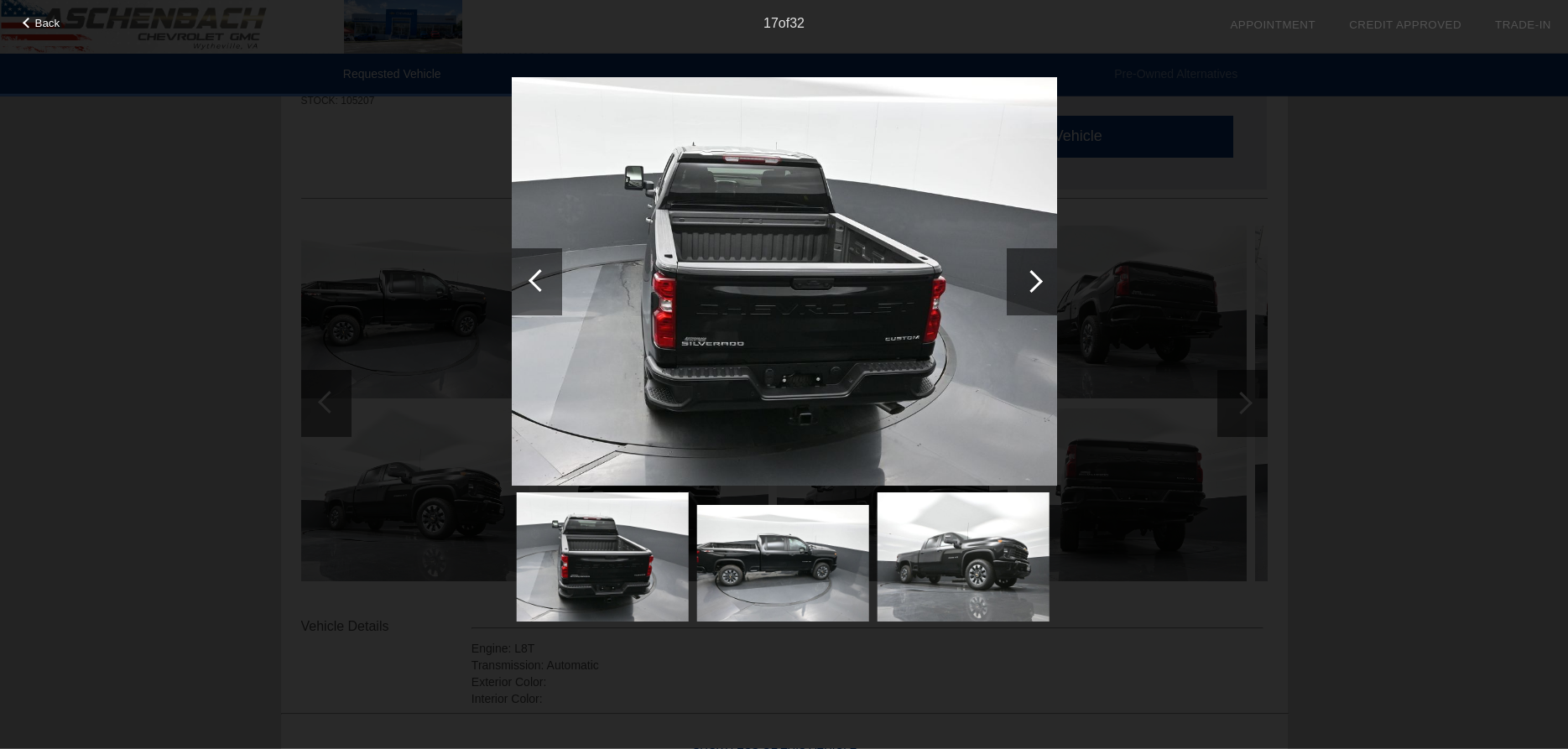
click at [1026, 281] on div at bounding box center [1032, 282] width 23 height 23
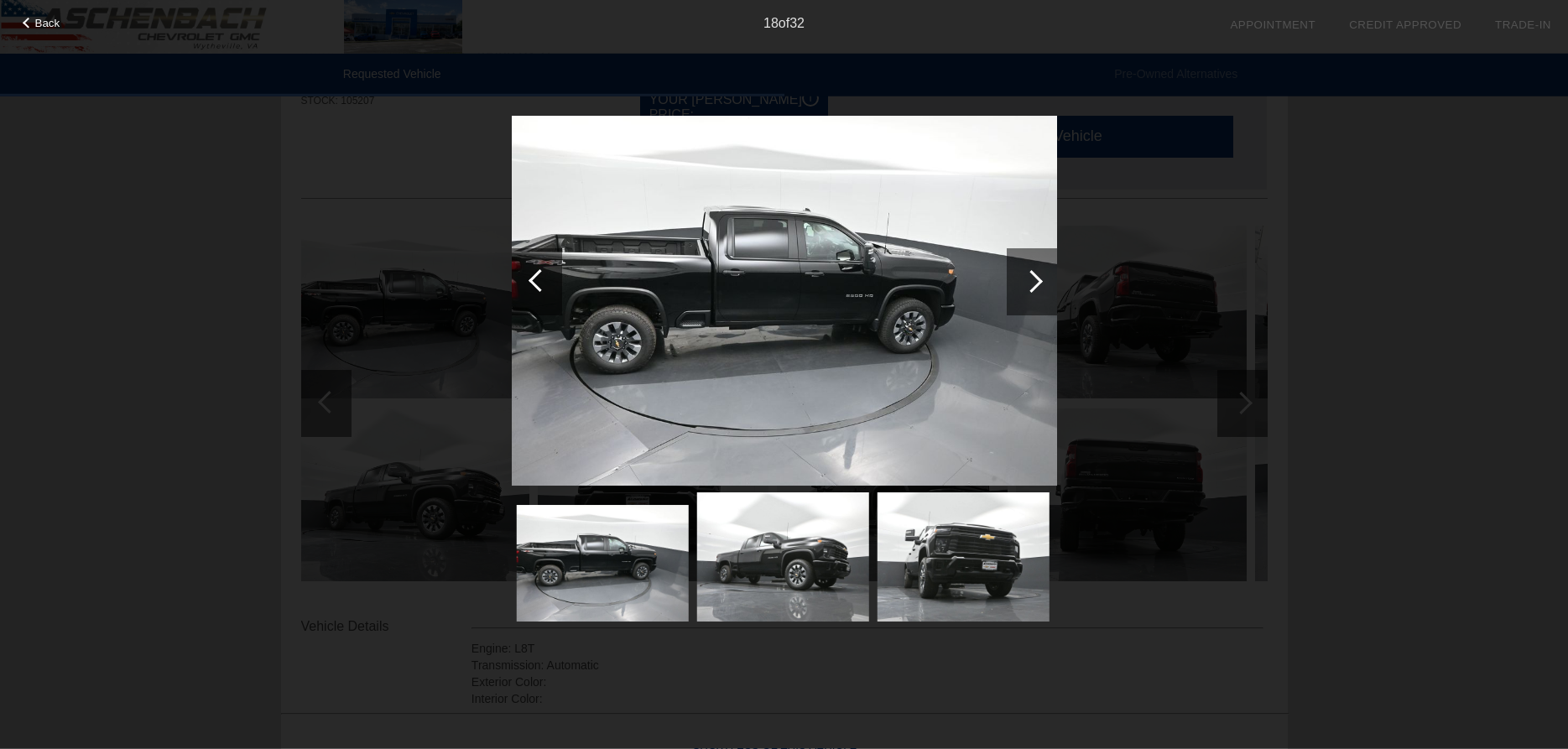
click at [1026, 281] on div at bounding box center [1032, 282] width 23 height 23
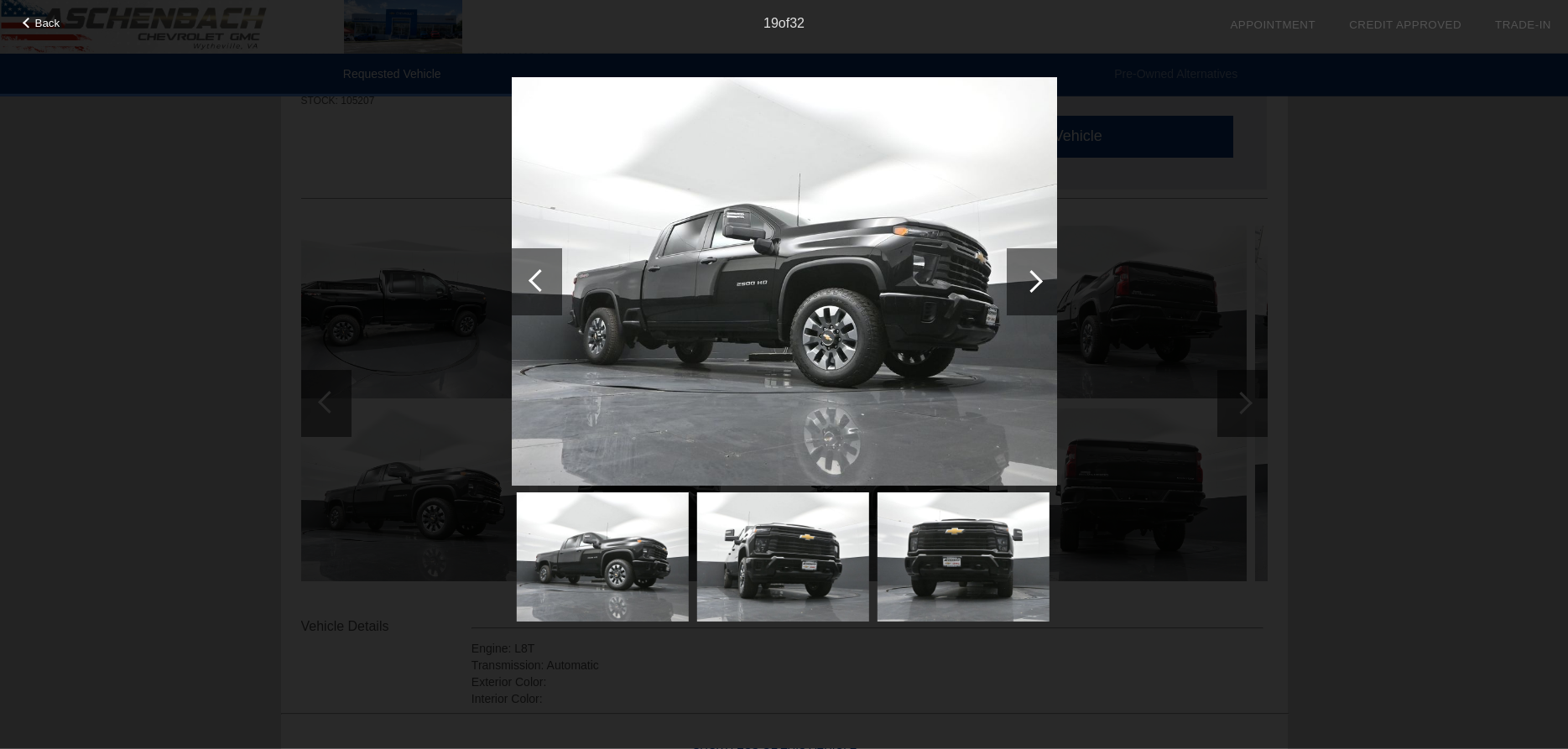
click at [1026, 281] on div at bounding box center [1032, 282] width 23 height 23
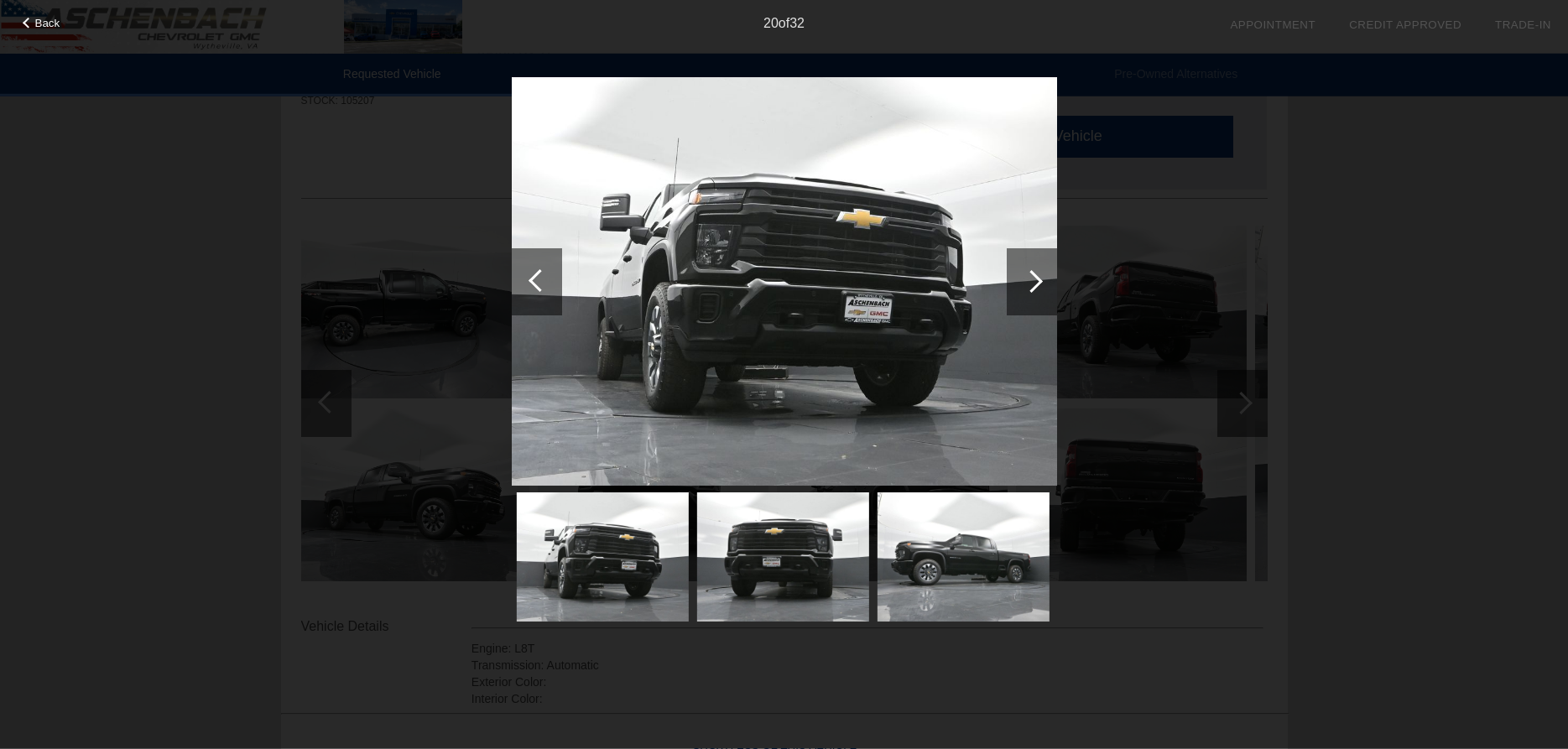
click at [1026, 281] on div at bounding box center [1032, 282] width 23 height 23
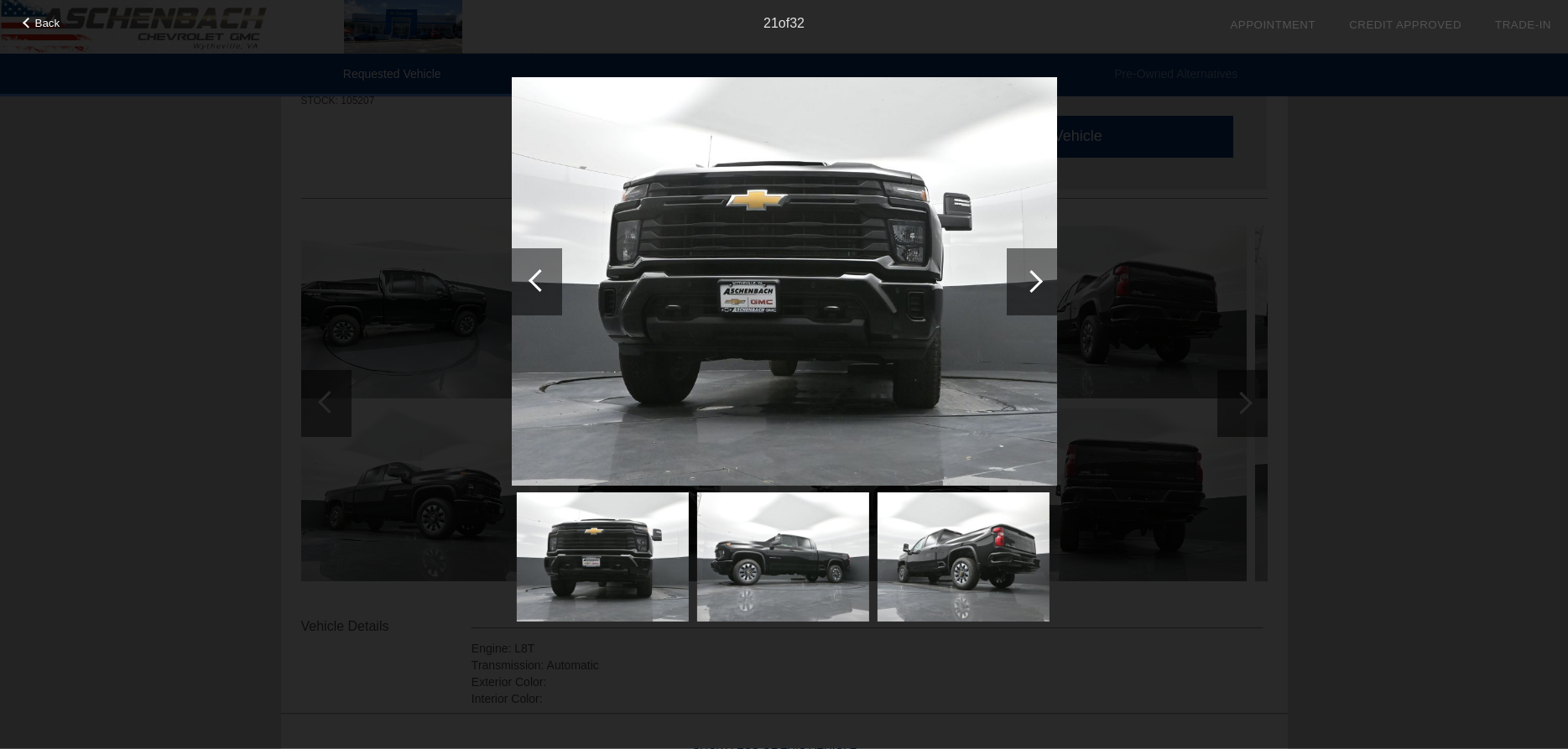
click at [1026, 281] on div at bounding box center [1032, 282] width 23 height 23
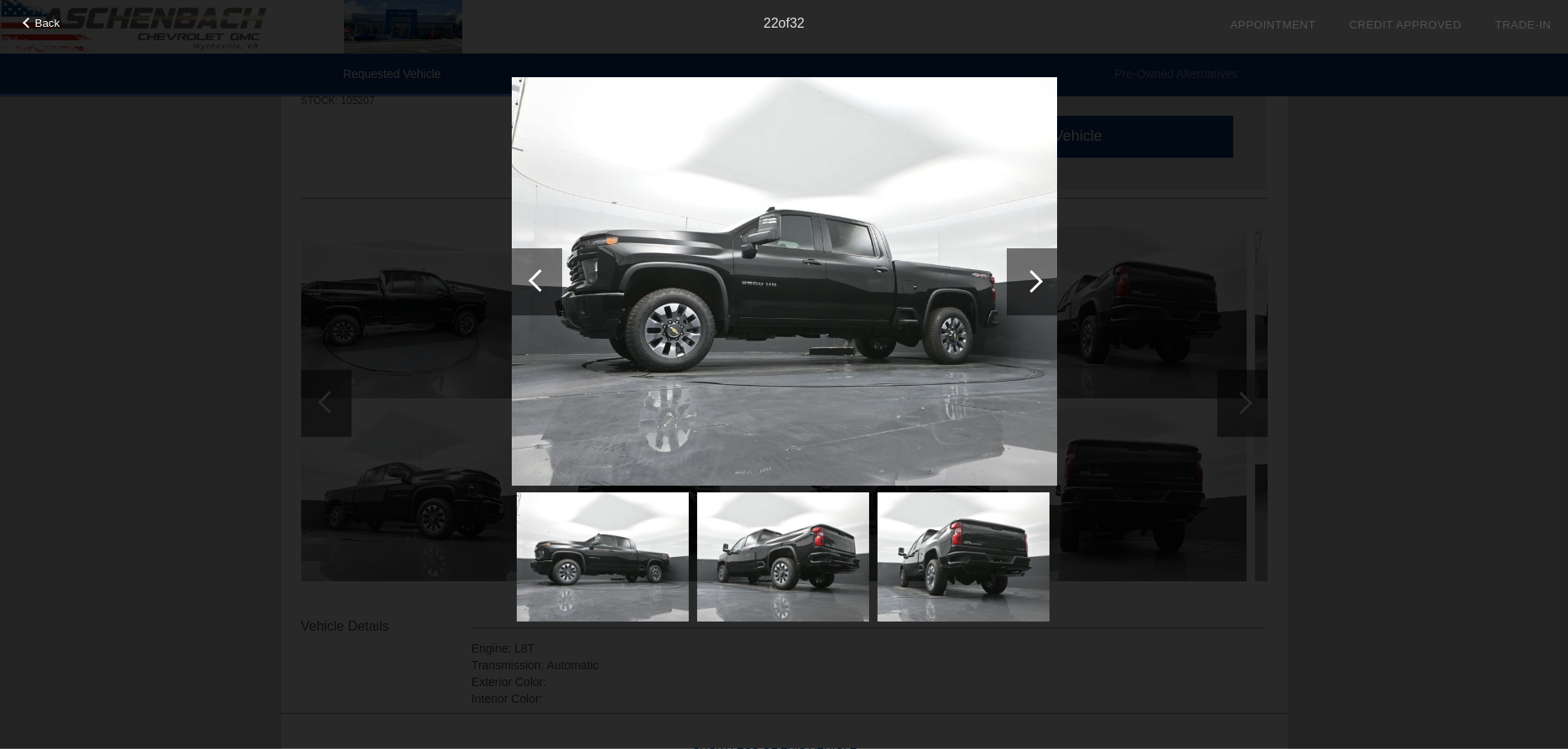
click at [1026, 281] on div at bounding box center [1032, 282] width 23 height 23
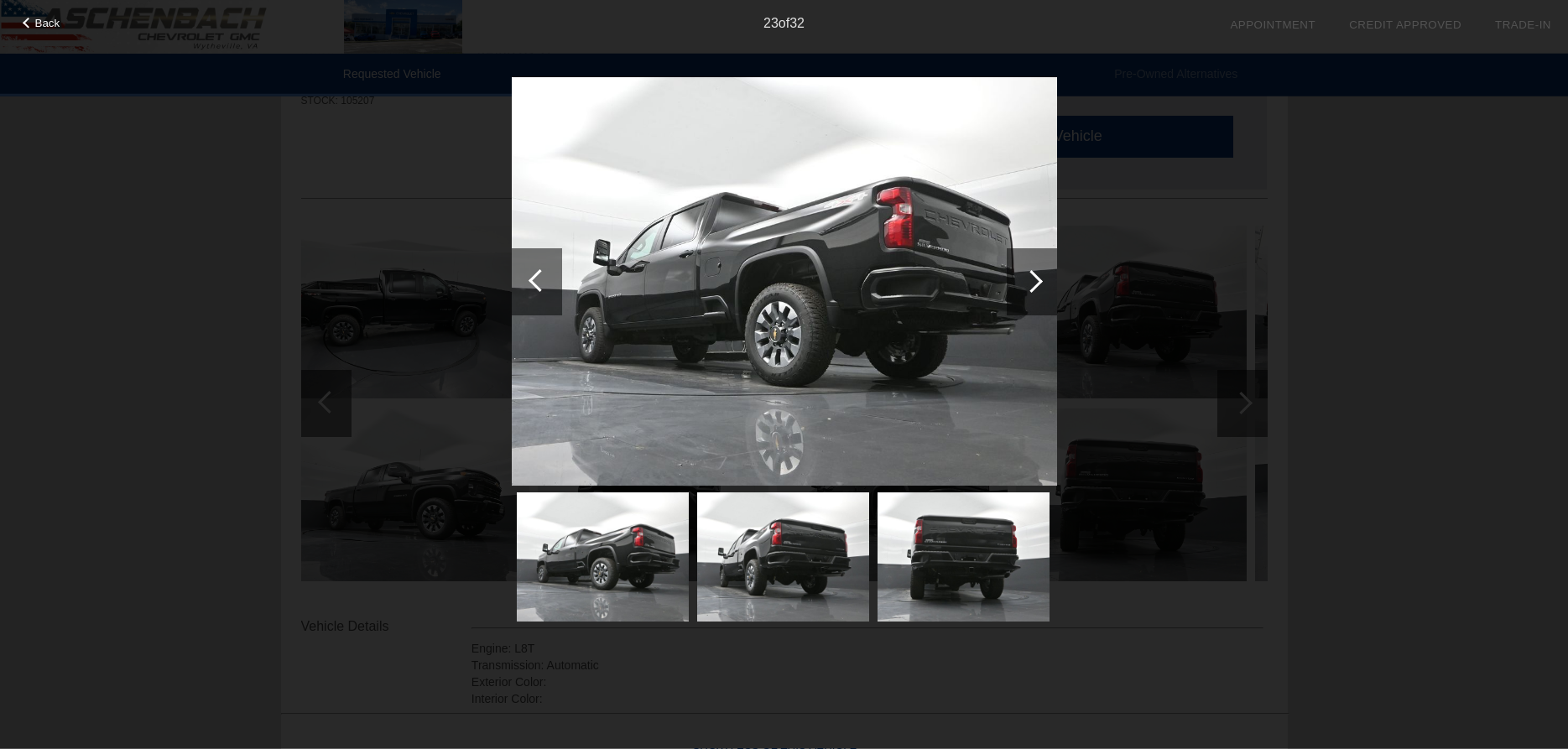
click at [1026, 281] on div at bounding box center [1032, 282] width 23 height 23
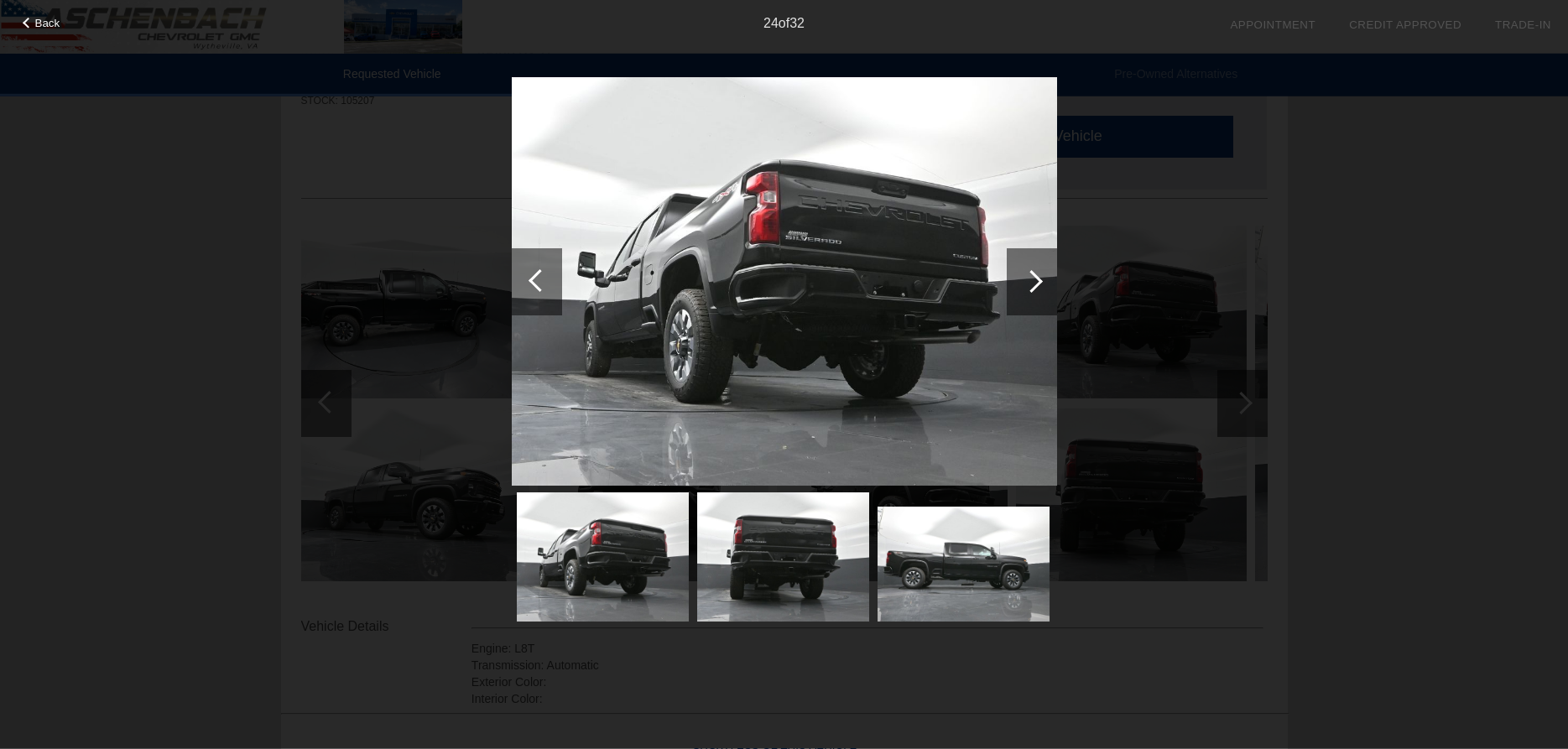
click at [1026, 281] on div at bounding box center [1032, 282] width 23 height 23
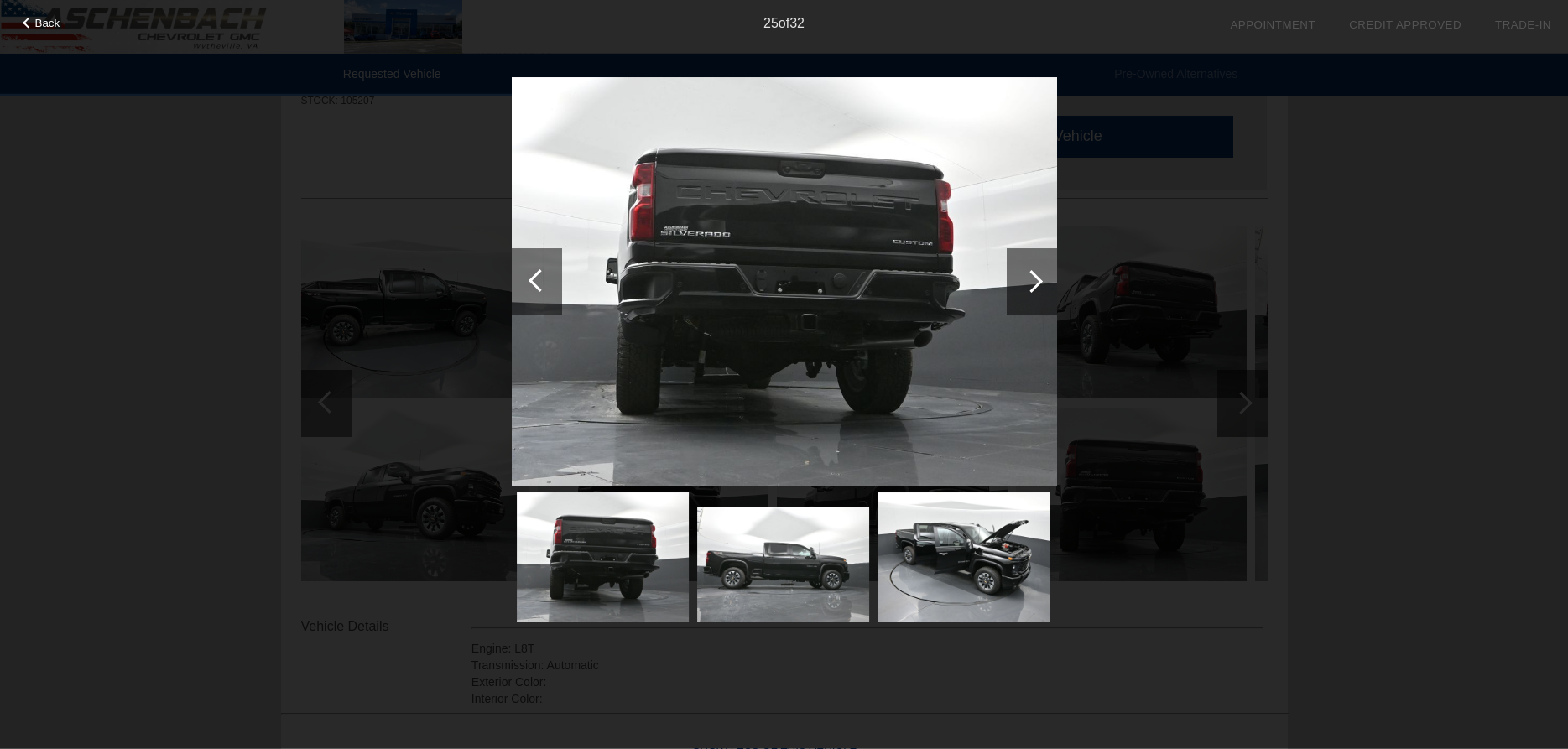
click at [1026, 281] on div at bounding box center [1032, 282] width 23 height 23
